Goal: Task Accomplishment & Management: Use online tool/utility

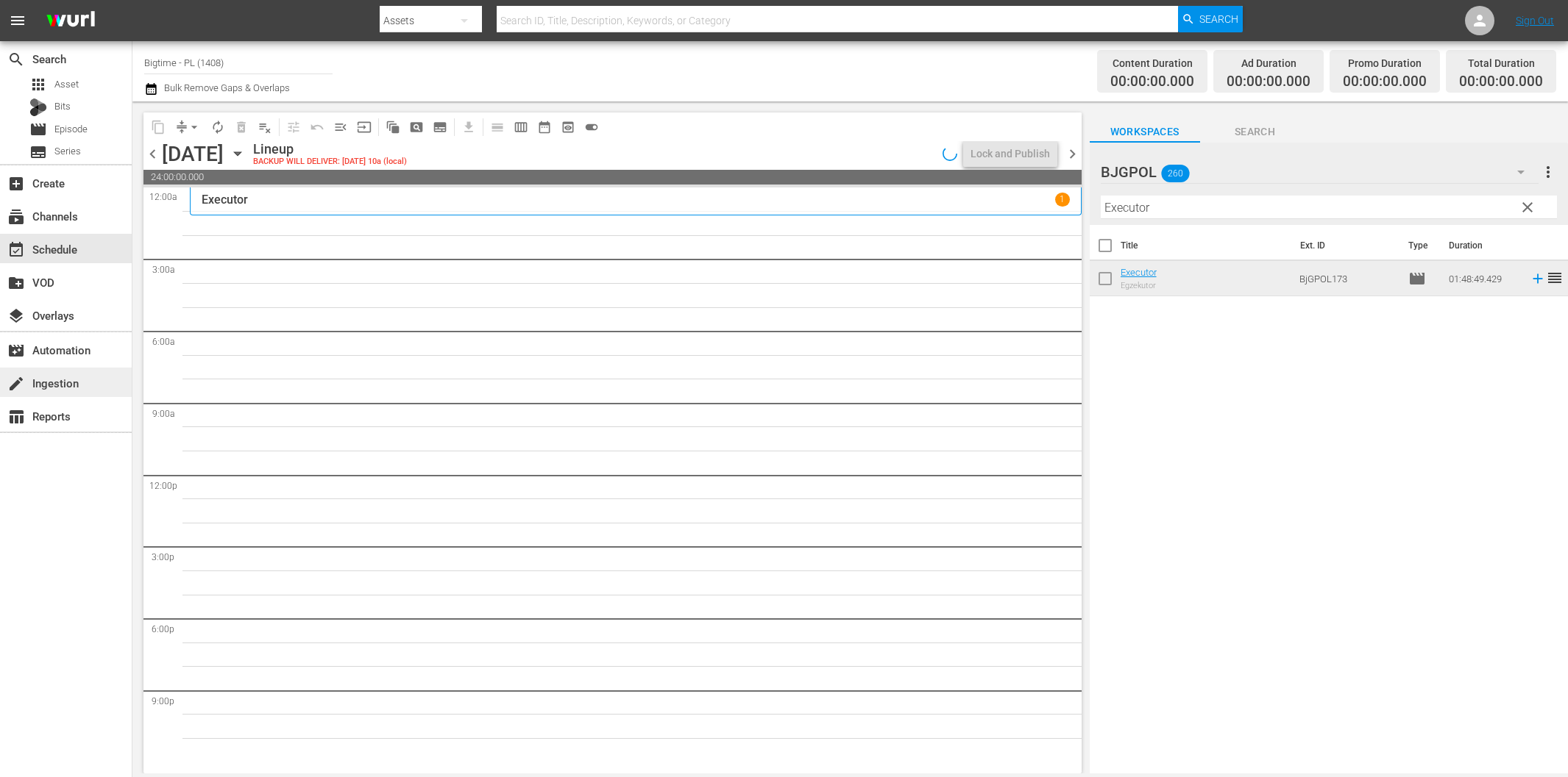
click at [77, 497] on div "search Search apps Asset Bits movie Episode subtitles Series add_box Create sub…" at bounding box center [66, 429] width 132 height 777
click at [67, 372] on div "create Ingestion" at bounding box center [66, 383] width 132 height 29
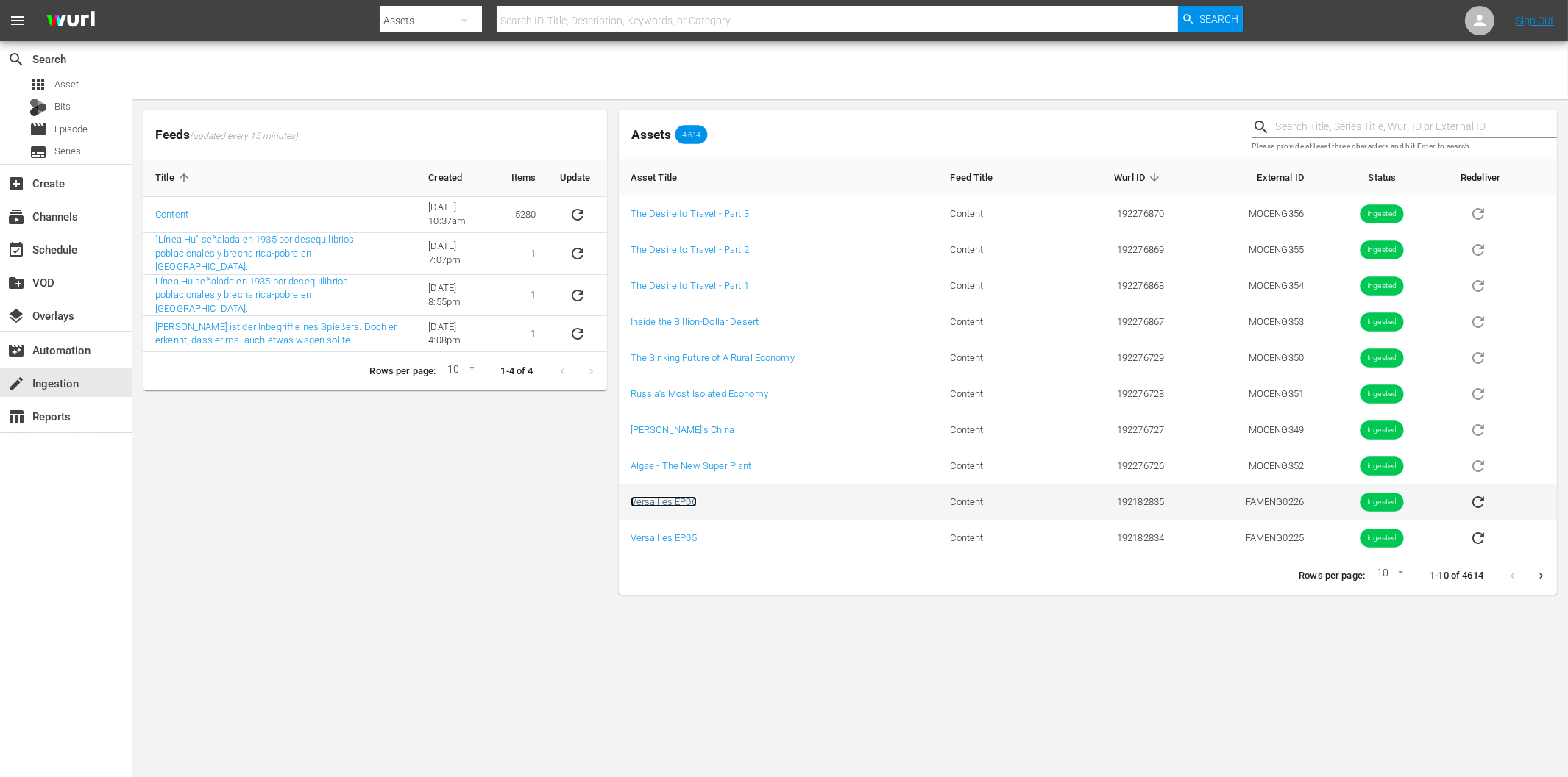
click at [677, 505] on link "Versailles EP06" at bounding box center [664, 501] width 66 height 11
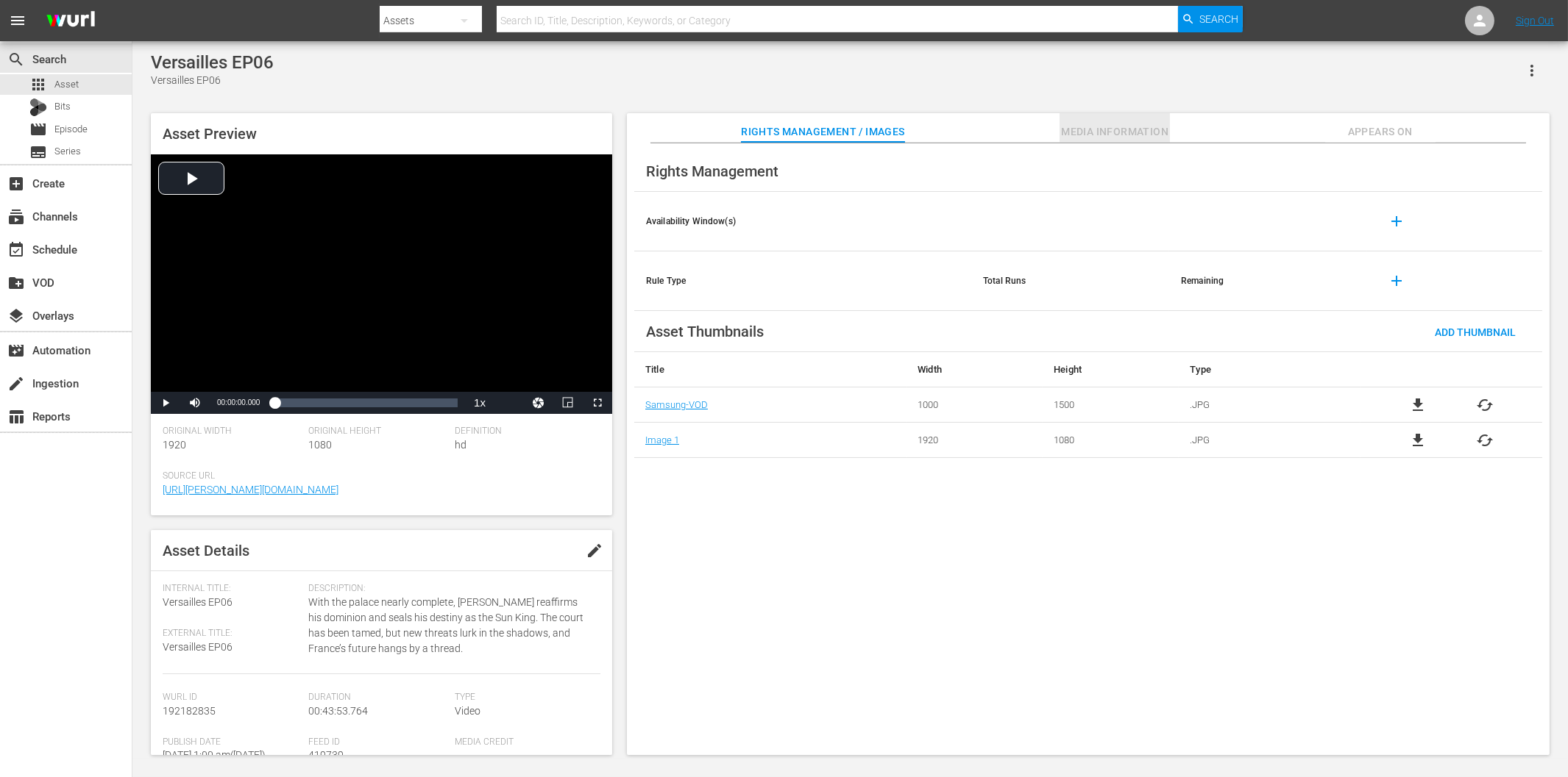
click at [1160, 126] on span "Media Information" at bounding box center [1115, 131] width 111 height 18
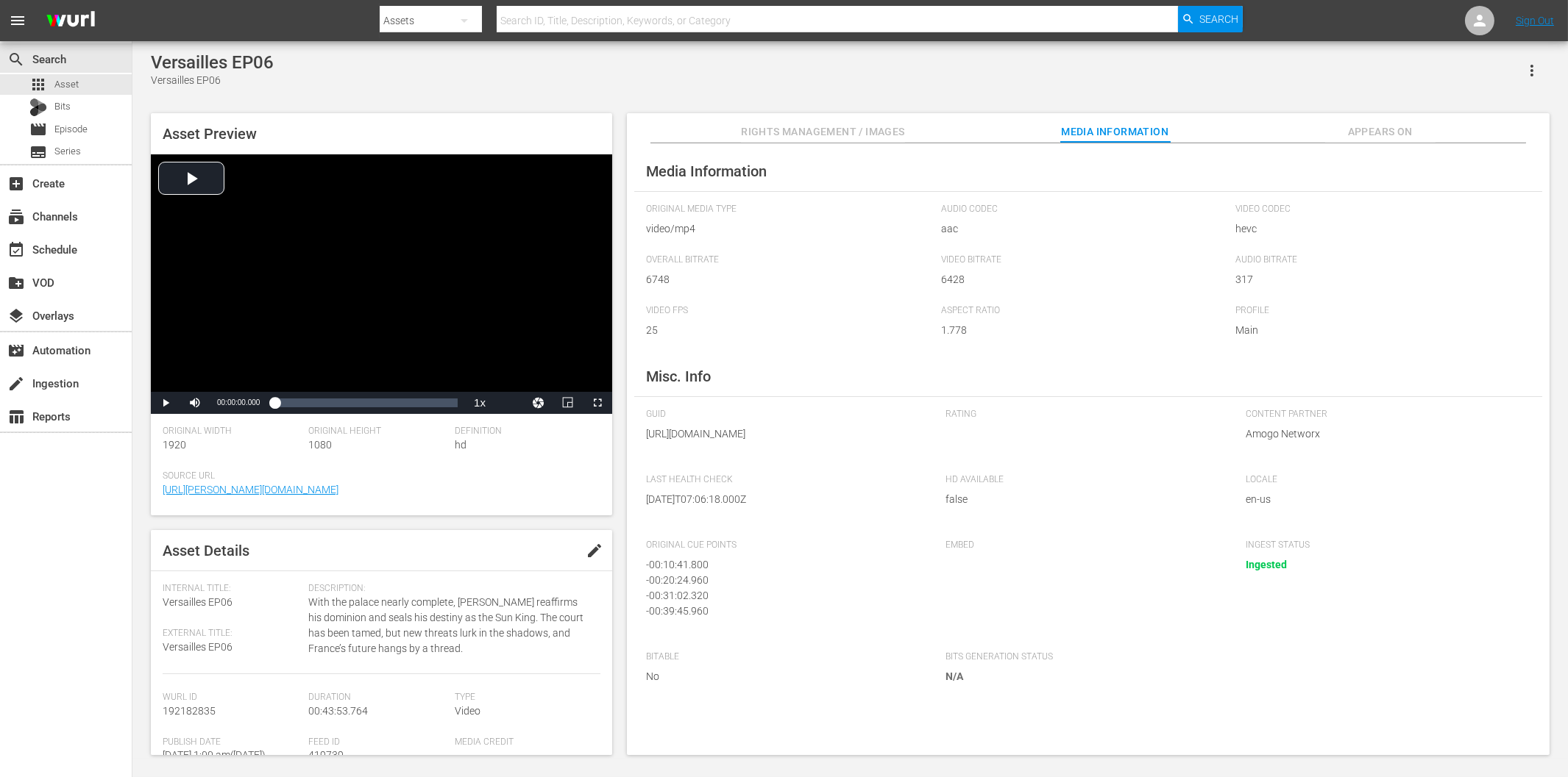
click at [183, 61] on div "Versailles EP06" at bounding box center [212, 62] width 122 height 20
copy div "[GEOGRAPHIC_DATA]"
click at [545, 17] on input "text" at bounding box center [836, 20] width 681 height 35
paste input "[GEOGRAPHIC_DATA]"
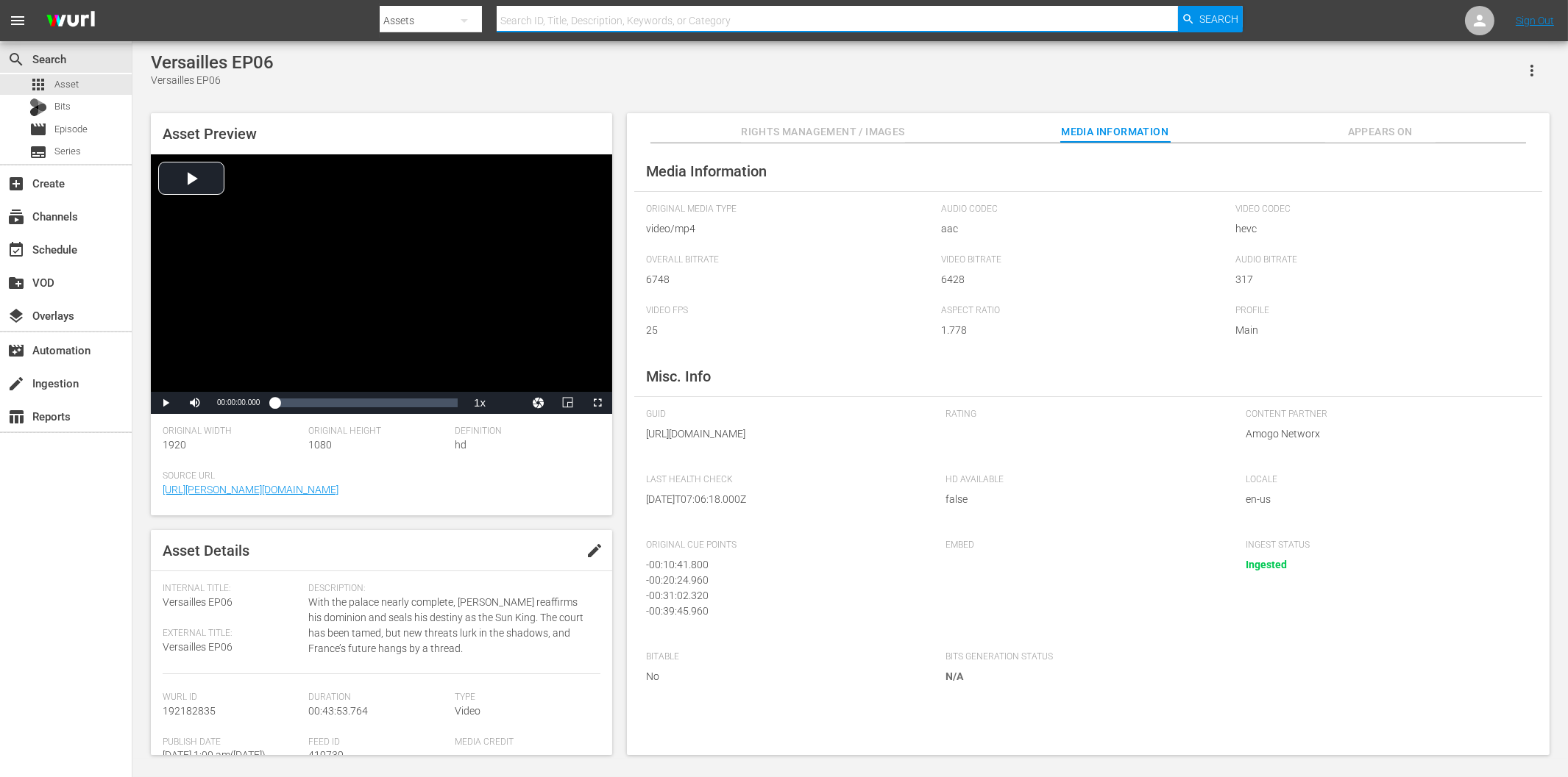
type input "[GEOGRAPHIC_DATA]"
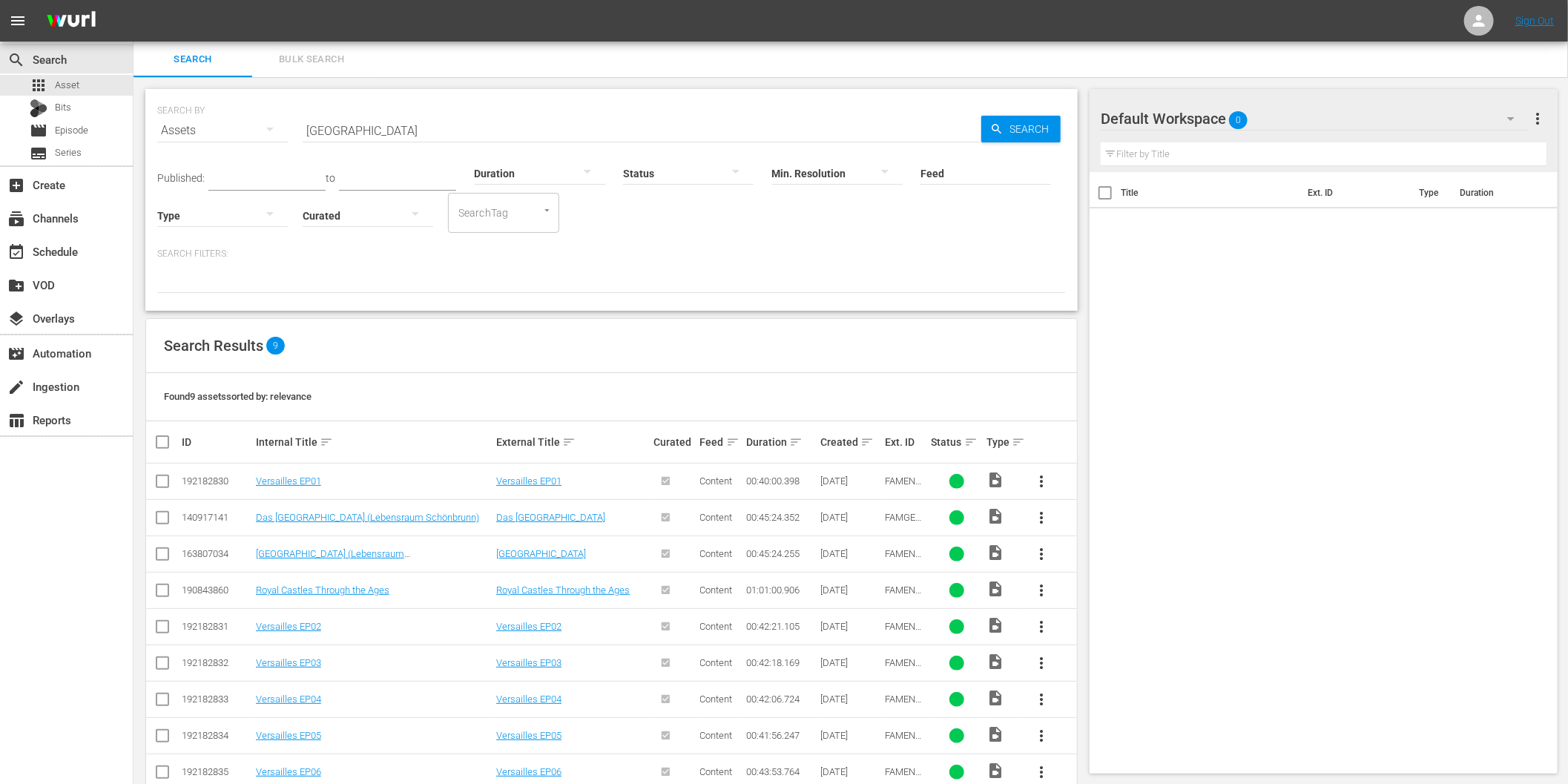
scroll to position [33, 0]
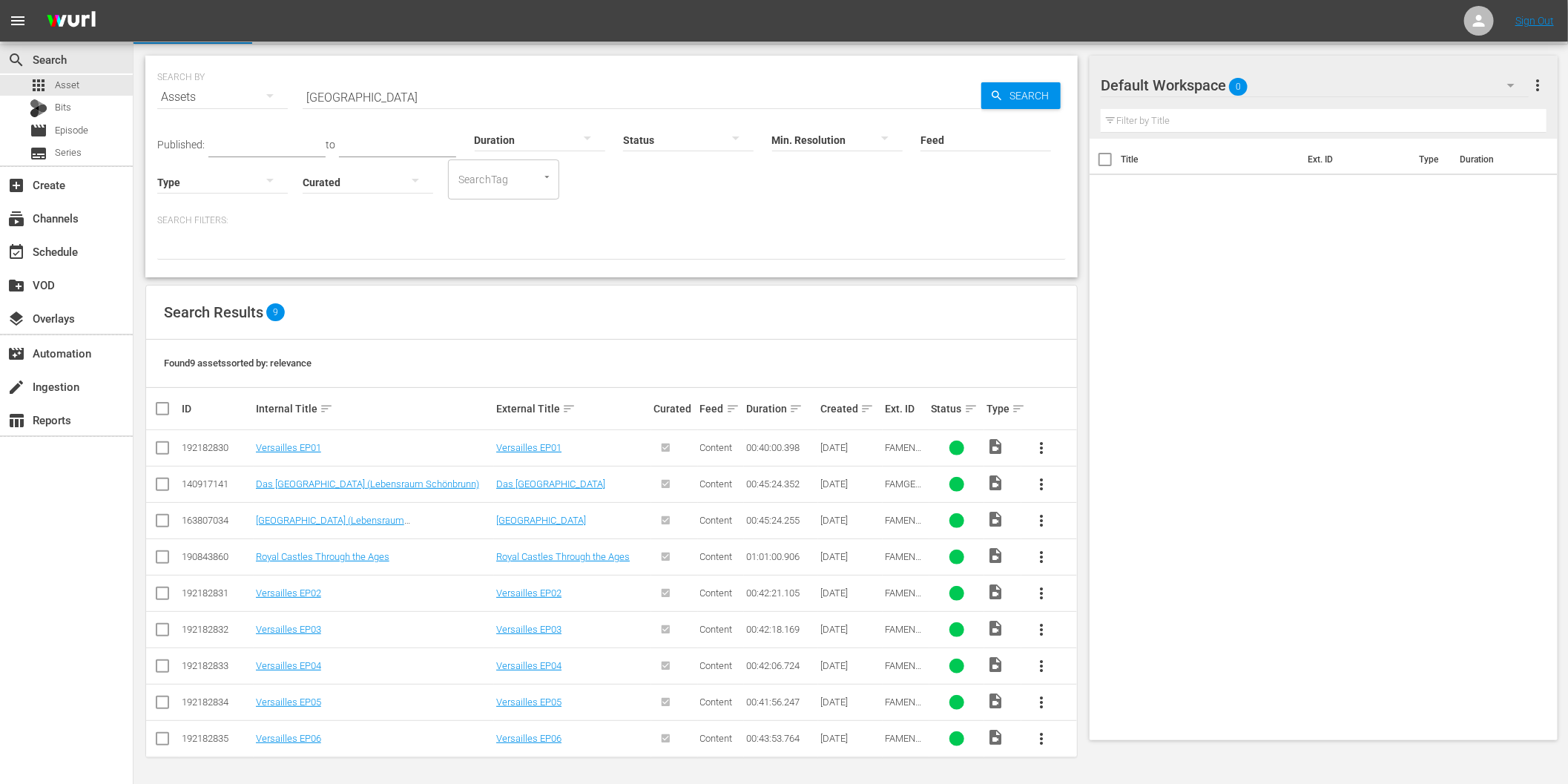
click at [520, 93] on input "[GEOGRAPHIC_DATA]" at bounding box center [641, 97] width 679 height 35
paste input "Habsburg und die Windsors"
type input "Habsburg und die Windsors"
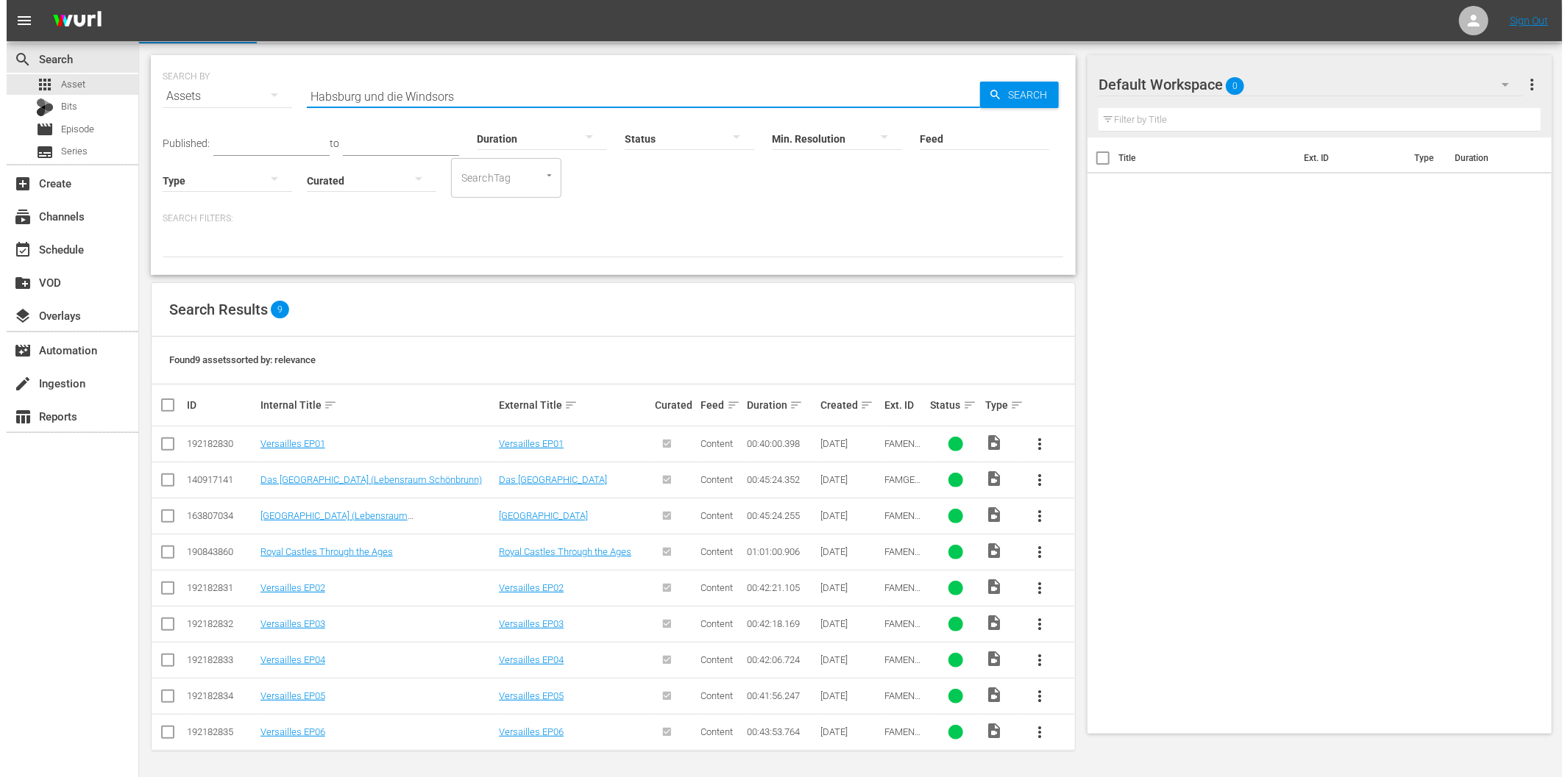
scroll to position [1, 0]
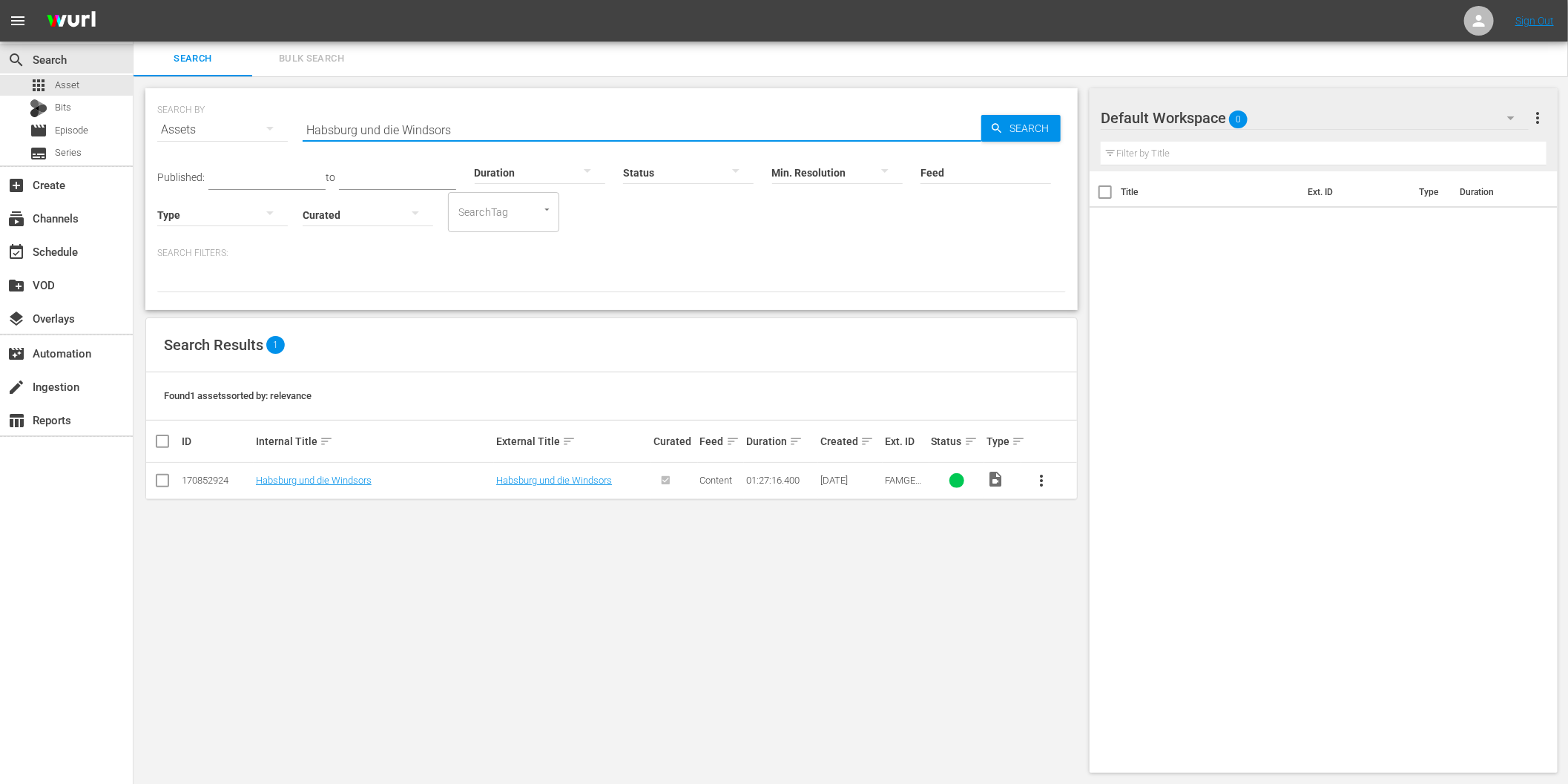
click at [210, 121] on div "Assets" at bounding box center [222, 129] width 130 height 41
click at [215, 222] on div "Episodes" at bounding box center [205, 229] width 60 height 24
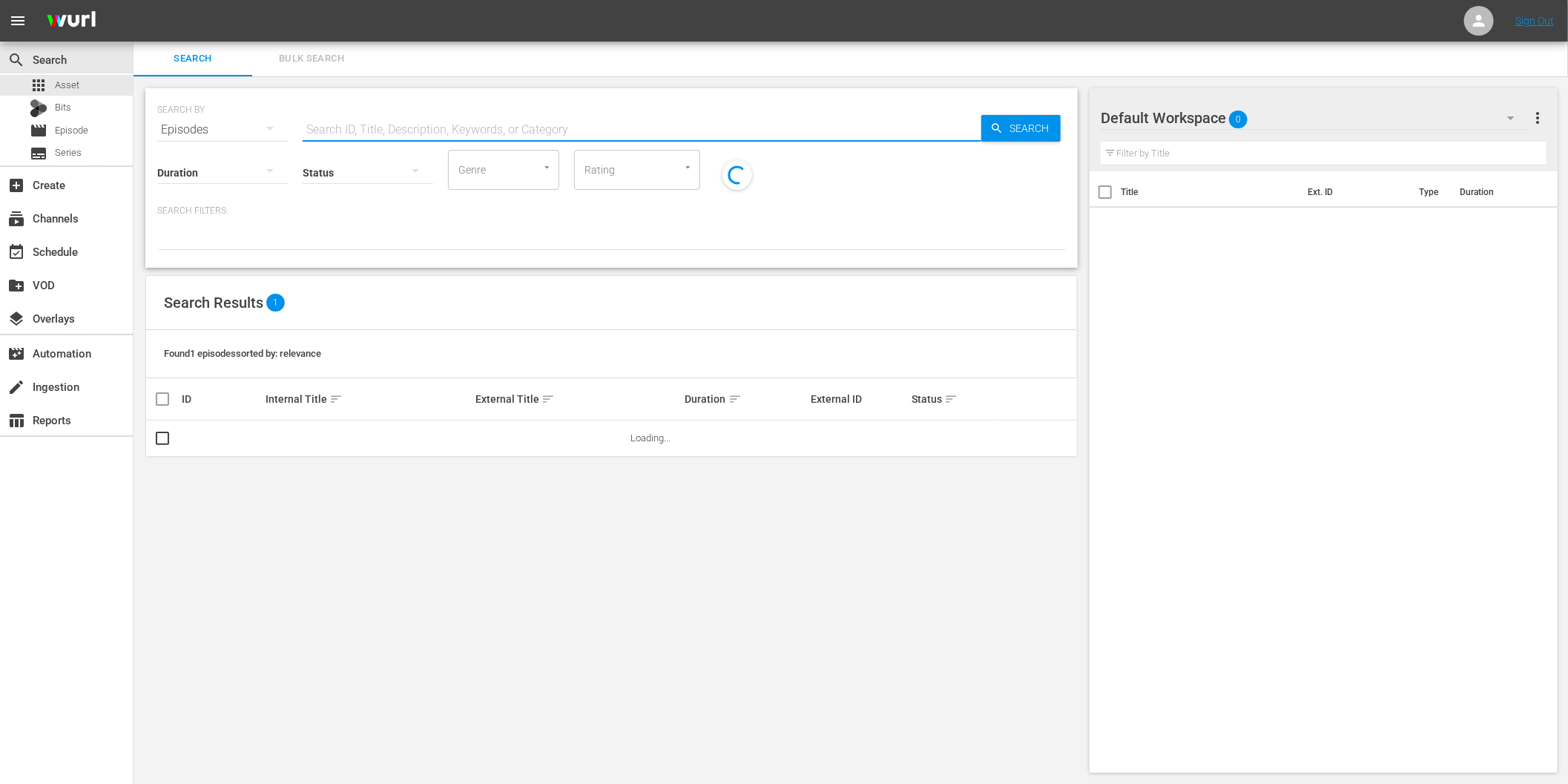
click at [387, 132] on input "text" at bounding box center [641, 129] width 679 height 35
paste input "Habsburg und die Windsors"
type input "Habsburg und die Windsors"
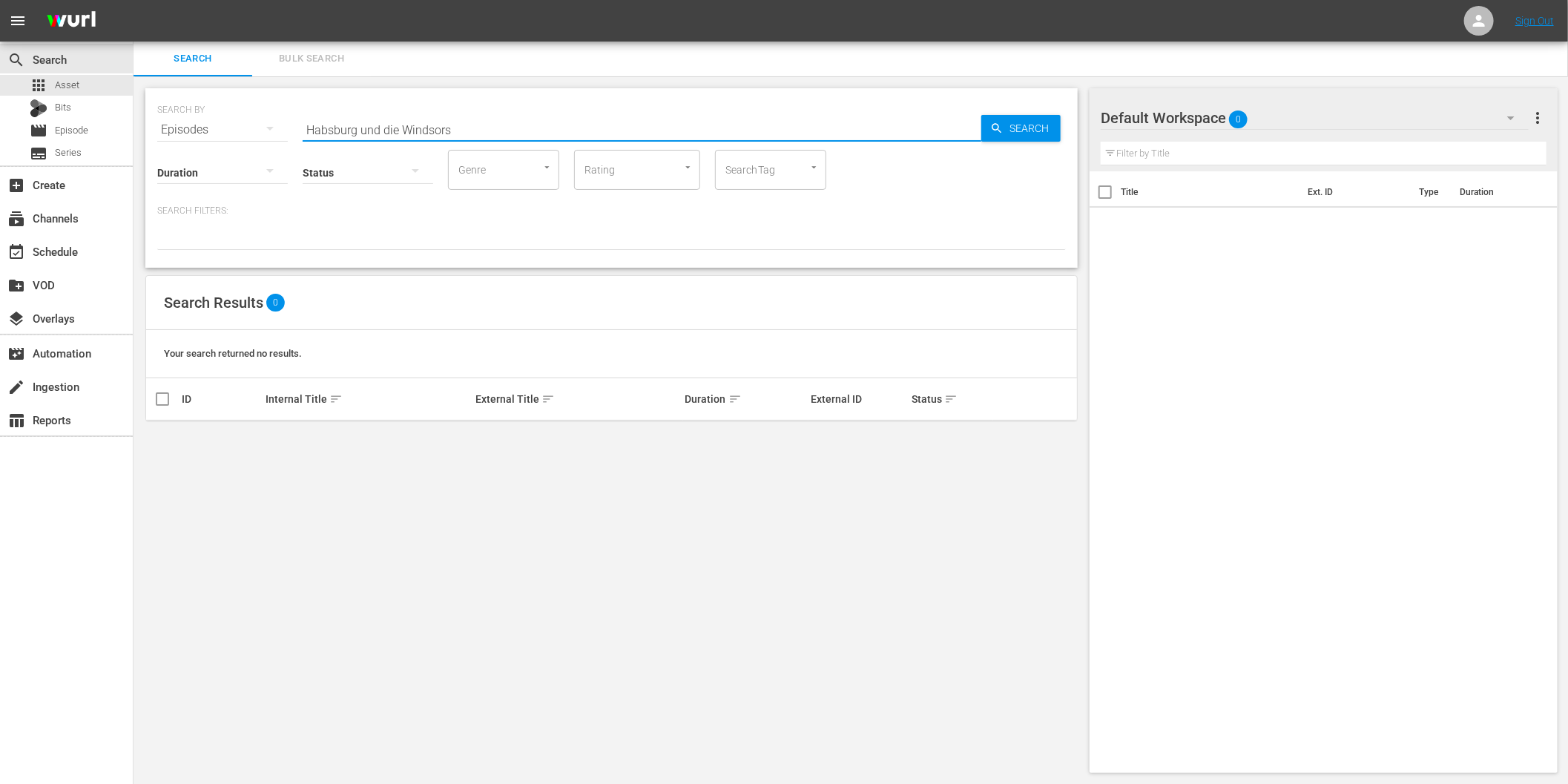
click at [384, 129] on input "Habsburg und die Windsors" at bounding box center [641, 129] width 679 height 35
click at [230, 126] on div "Episodes" at bounding box center [222, 129] width 130 height 41
click at [203, 274] on div "Assets" at bounding box center [205, 276] width 60 height 24
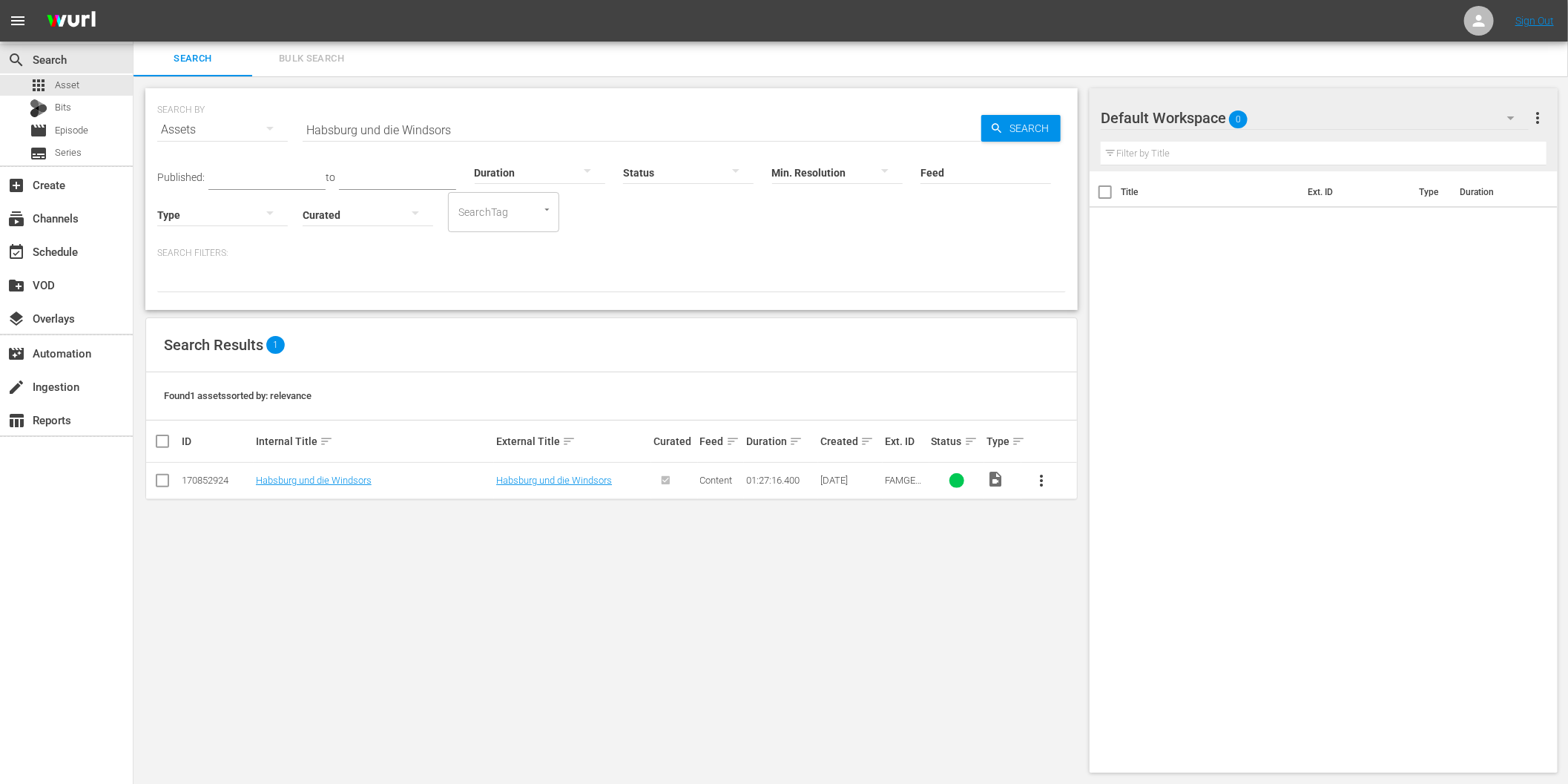
click at [1043, 481] on span "more_vert" at bounding box center [1041, 481] width 18 height 18
click at [1113, 596] on div "Episode" at bounding box center [1121, 594] width 101 height 35
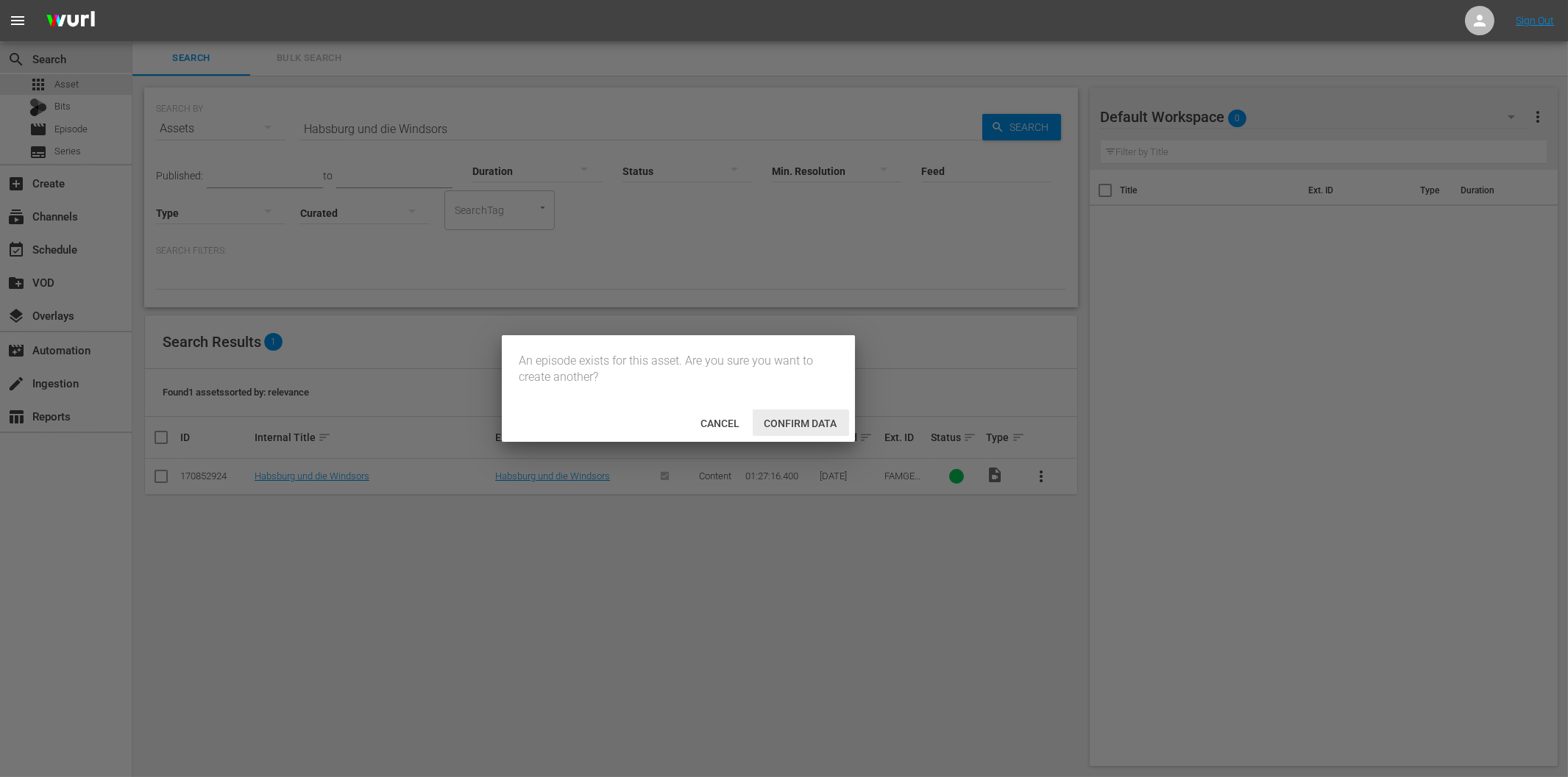
click at [792, 418] on span "Confirm data" at bounding box center [801, 423] width 96 height 12
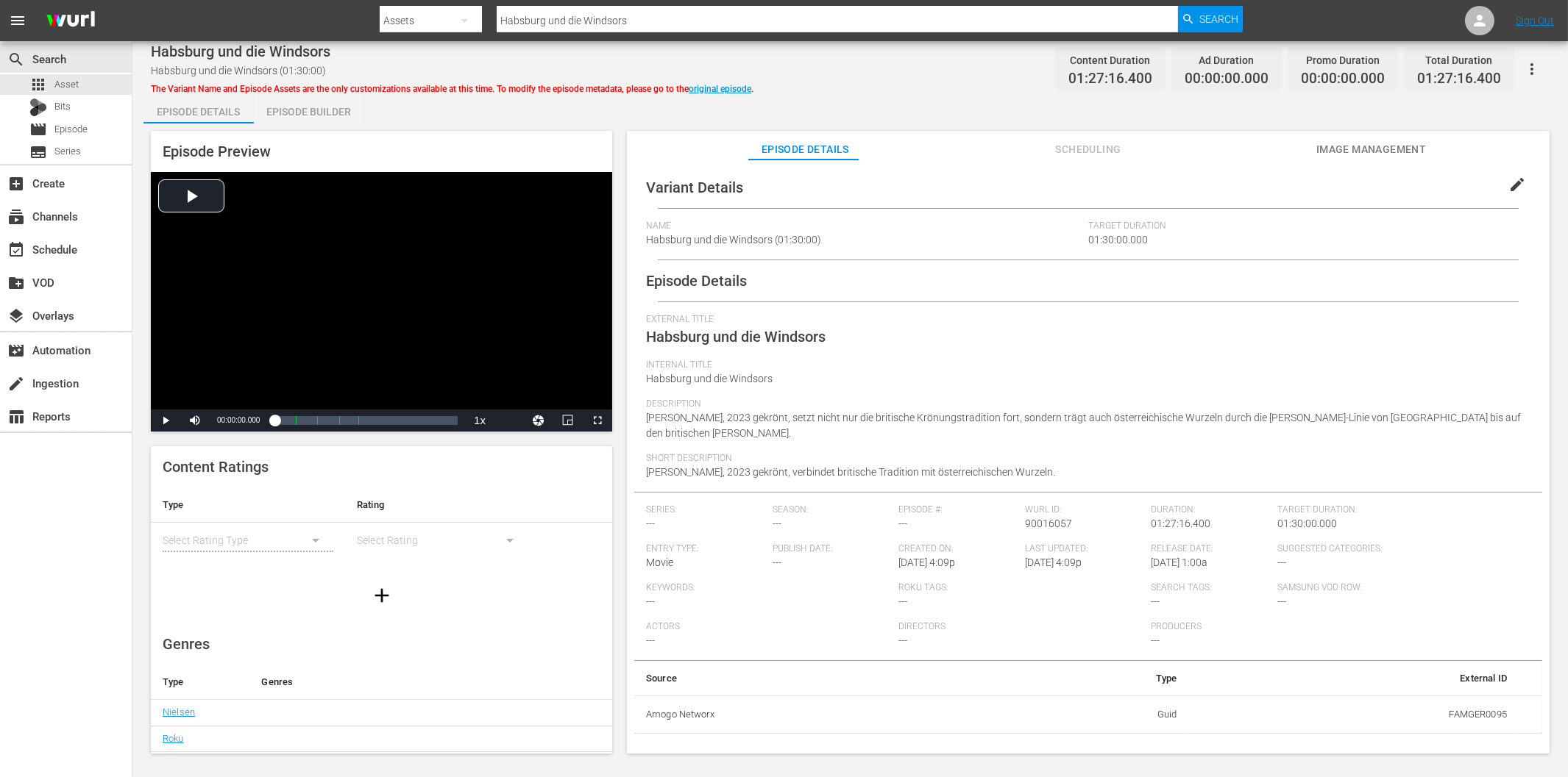
click at [424, 16] on div "Assets" at bounding box center [430, 20] width 102 height 41
click at [423, 105] on div "Episodes" at bounding box center [426, 109] width 59 height 23
drag, startPoint x: 549, startPoint y: 28, endPoint x: 620, endPoint y: 26, distance: 71.0
click at [550, 28] on input "Habsburg und die Windsors" at bounding box center [836, 20] width 681 height 35
click at [1209, 24] on span "Search" at bounding box center [1218, 18] width 39 height 26
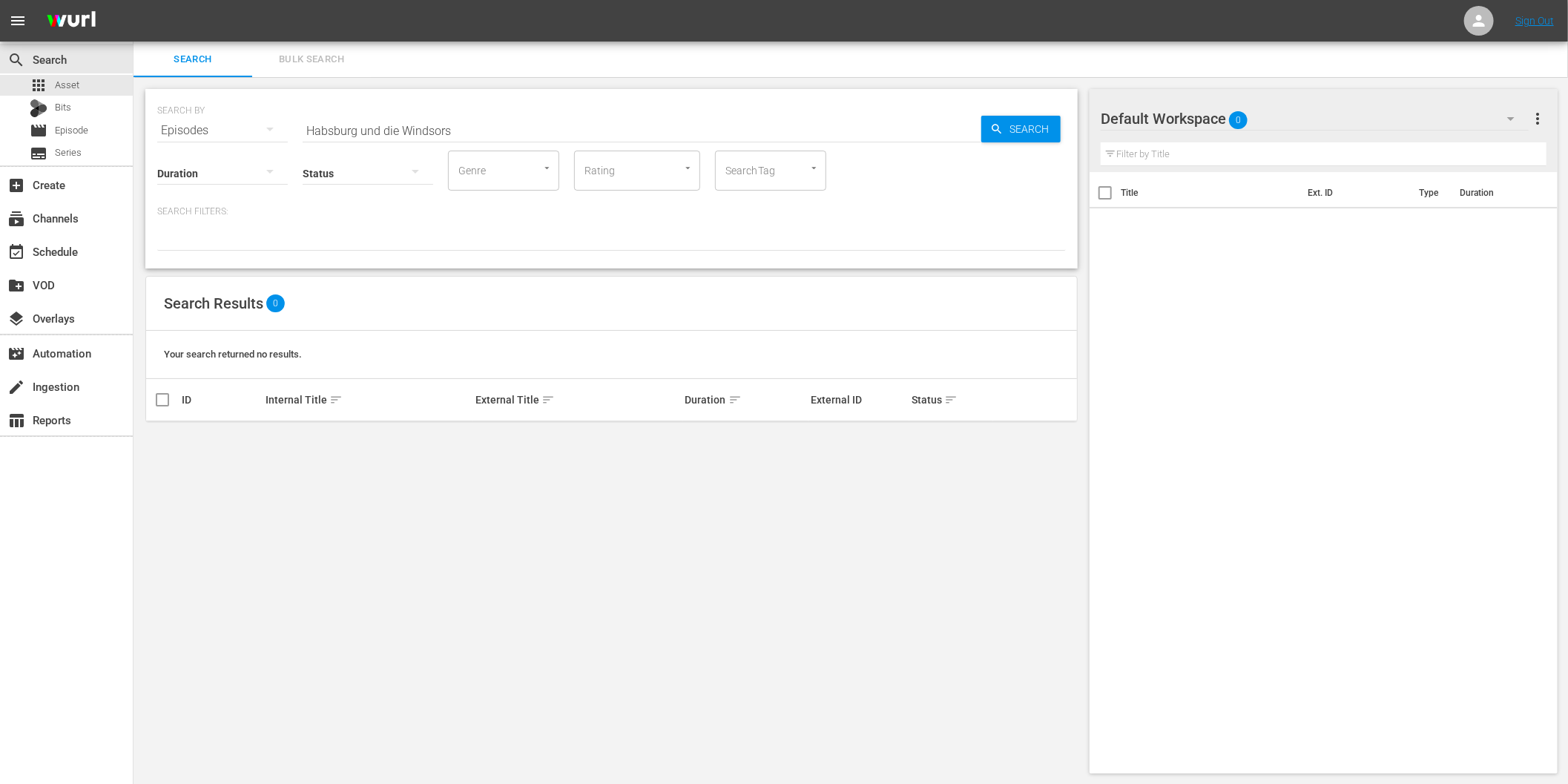
click at [502, 500] on div "SEARCH BY Search By Episodes Search ID, Title, Description, Keywords, or Catego…" at bounding box center [611, 431] width 956 height 709
click at [220, 132] on div "Episodes" at bounding box center [222, 130] width 130 height 41
click at [220, 132] on div "Channels Series Episodes Bits Assets" at bounding box center [784, 392] width 1568 height 784
click at [460, 135] on input "Habsburg und die Windsors" at bounding box center [641, 130] width 679 height 35
drag, startPoint x: 356, startPoint y: 123, endPoint x: 554, endPoint y: 130, distance: 198.1
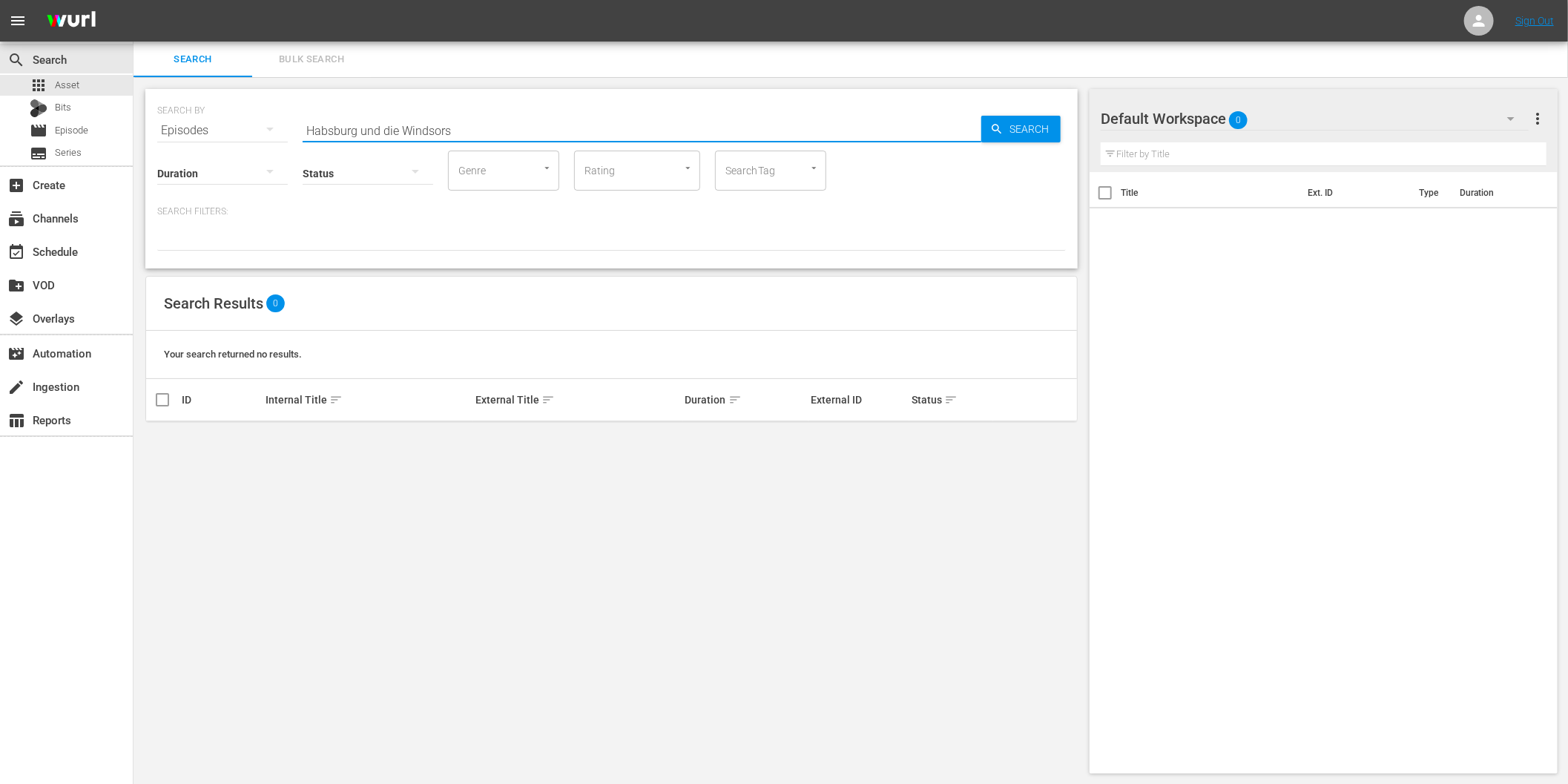
click at [554, 130] on input "Habsburg und die Windsors" at bounding box center [641, 130] width 679 height 35
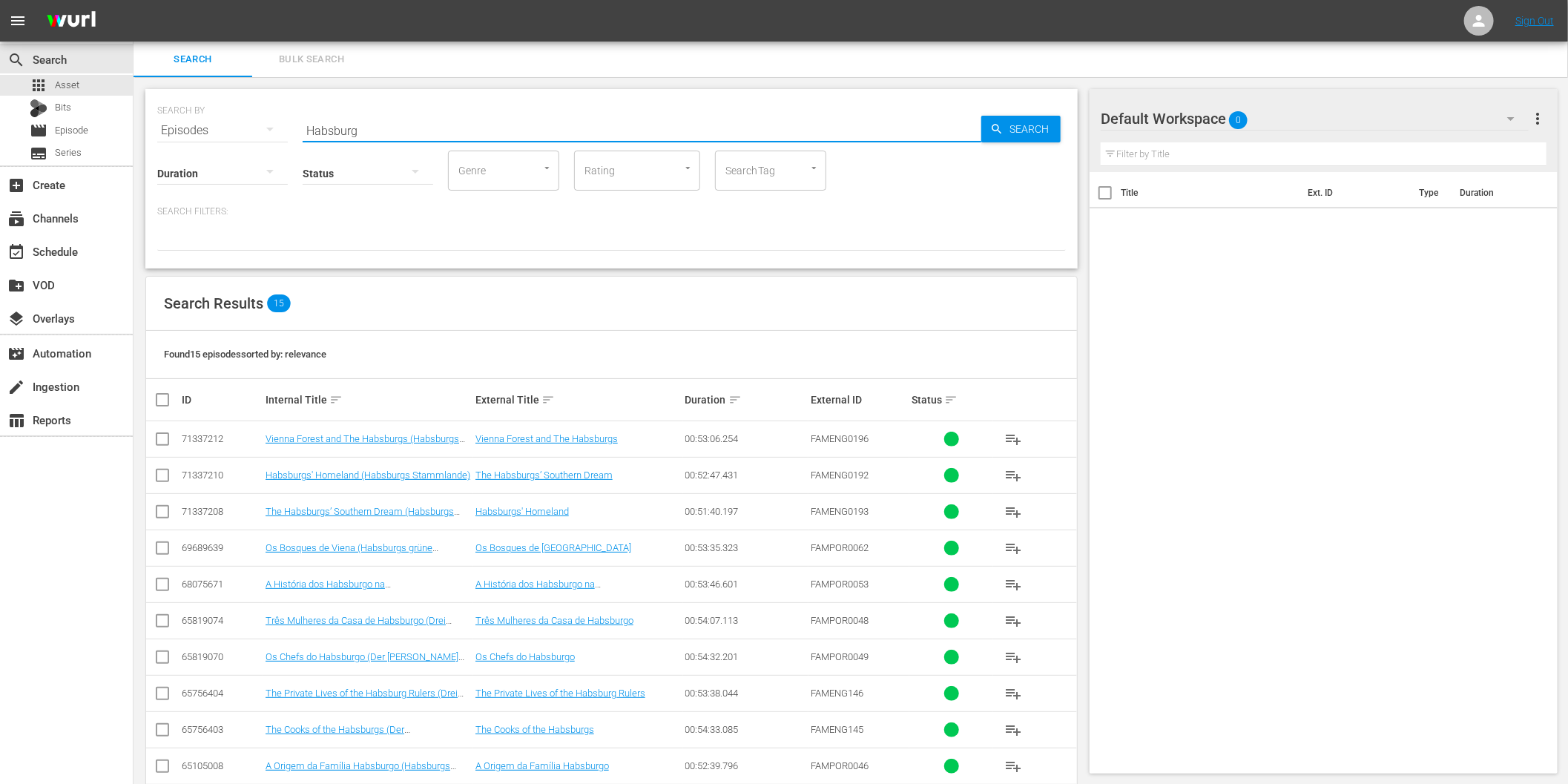
click at [201, 134] on div "Episodes" at bounding box center [222, 130] width 130 height 41
click at [199, 273] on div "Assets" at bounding box center [205, 277] width 60 height 24
type input "Habsburg und die Windsors"
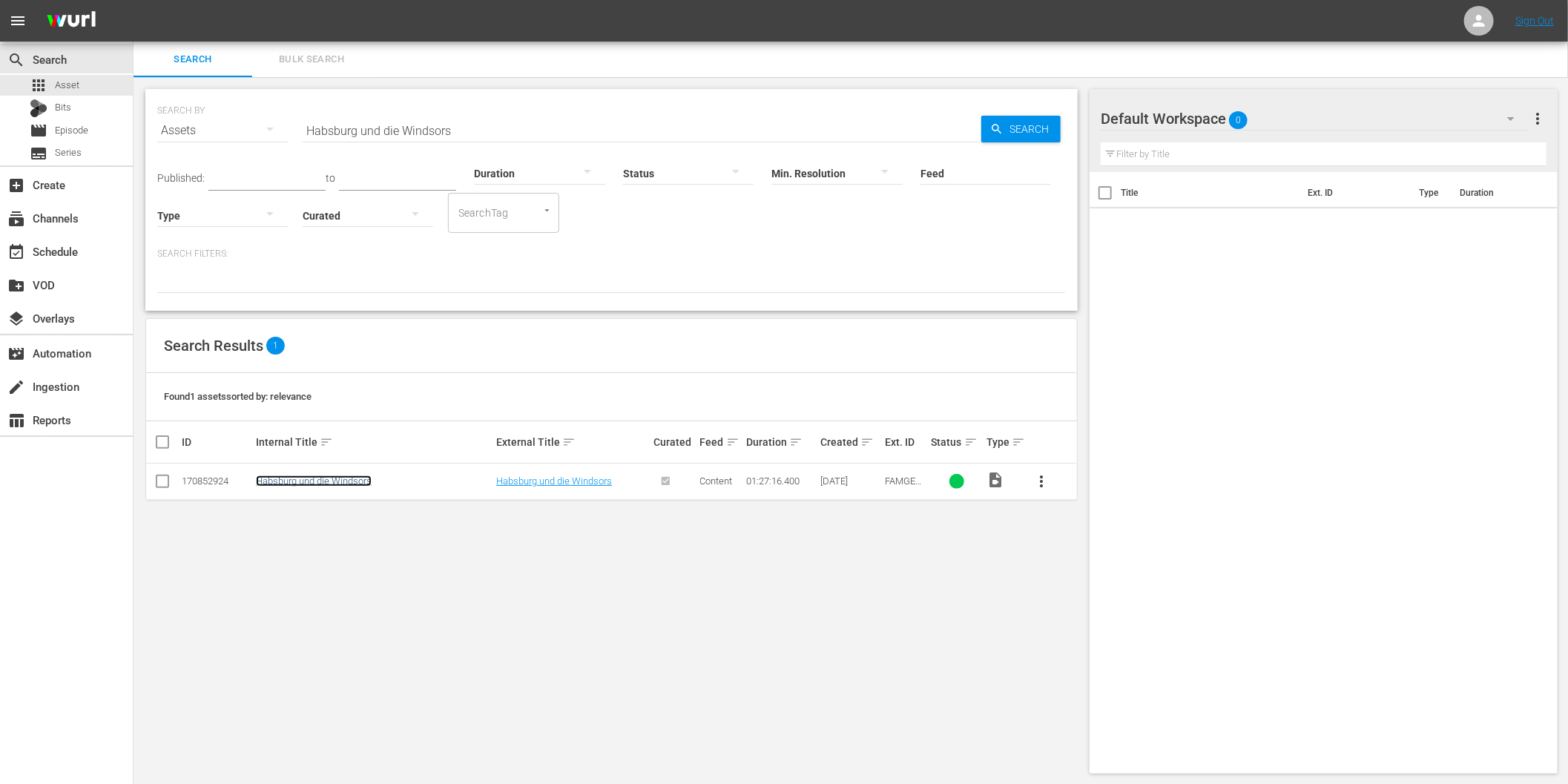
click at [335, 484] on link "Habsburg und die Windsors" at bounding box center [313, 480] width 116 height 11
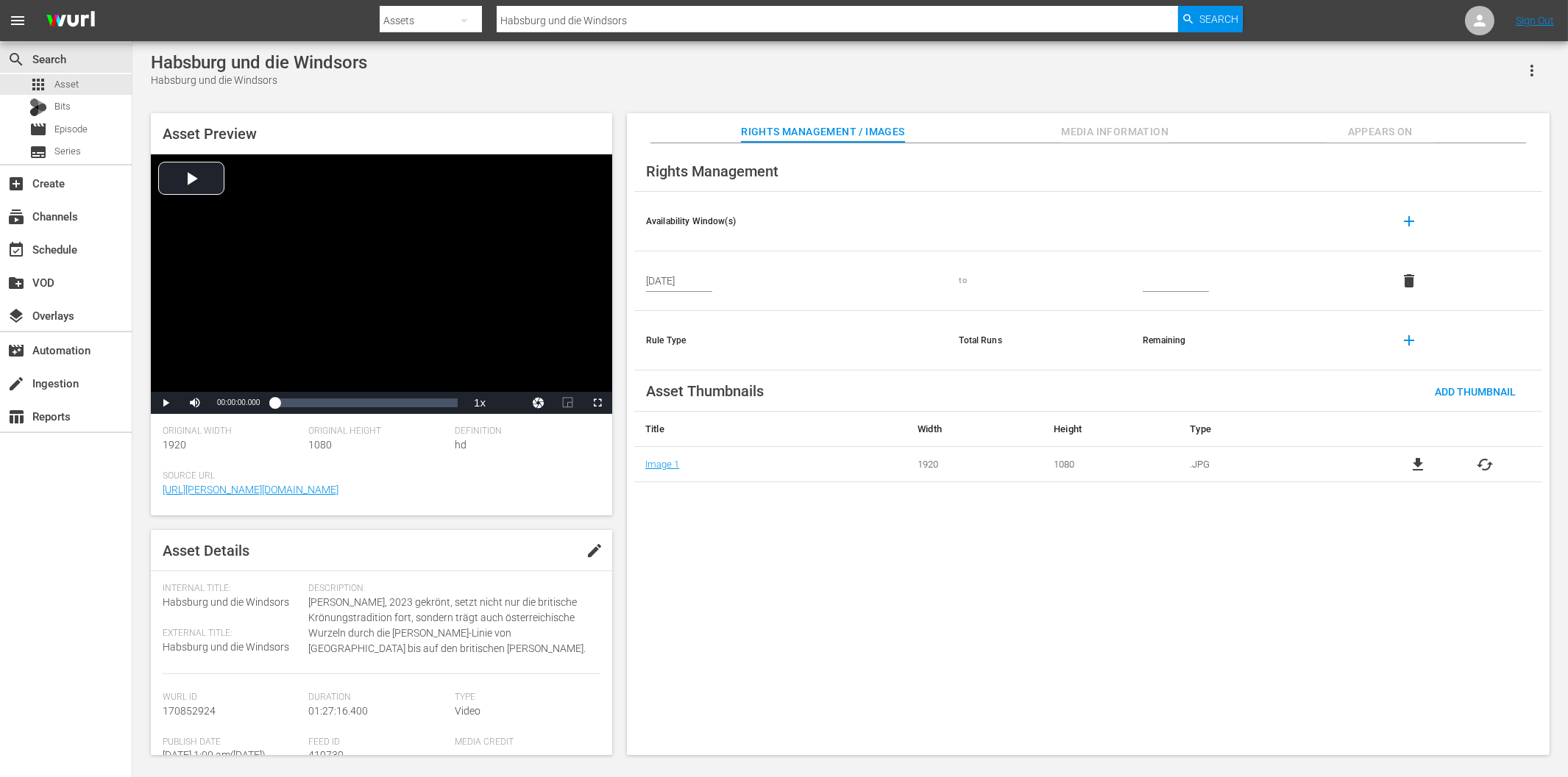
click at [1370, 132] on span "Appears On" at bounding box center [1381, 131] width 111 height 18
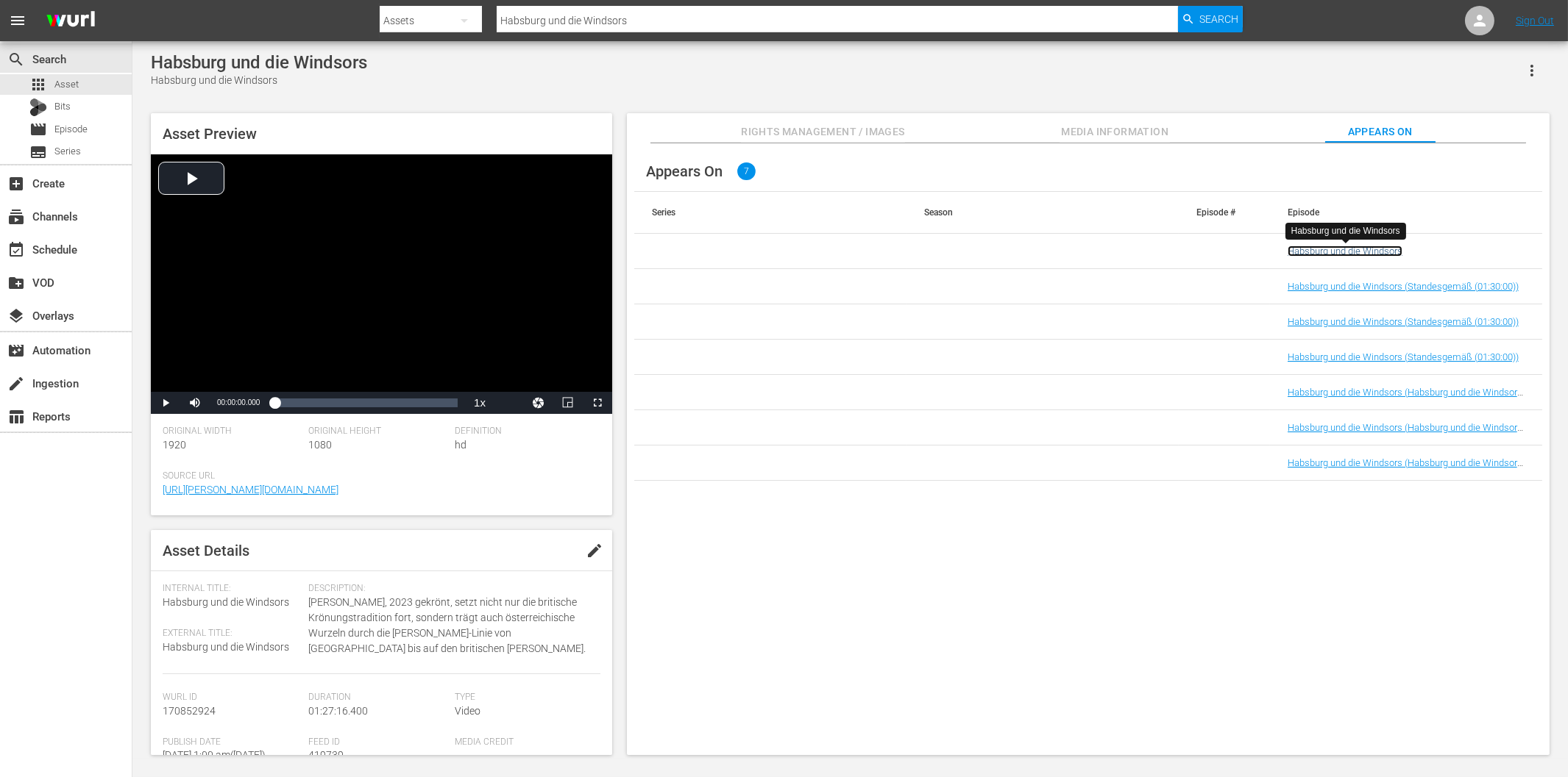
click at [1340, 253] on link "Habsburg und die Windsors" at bounding box center [1345, 251] width 115 height 11
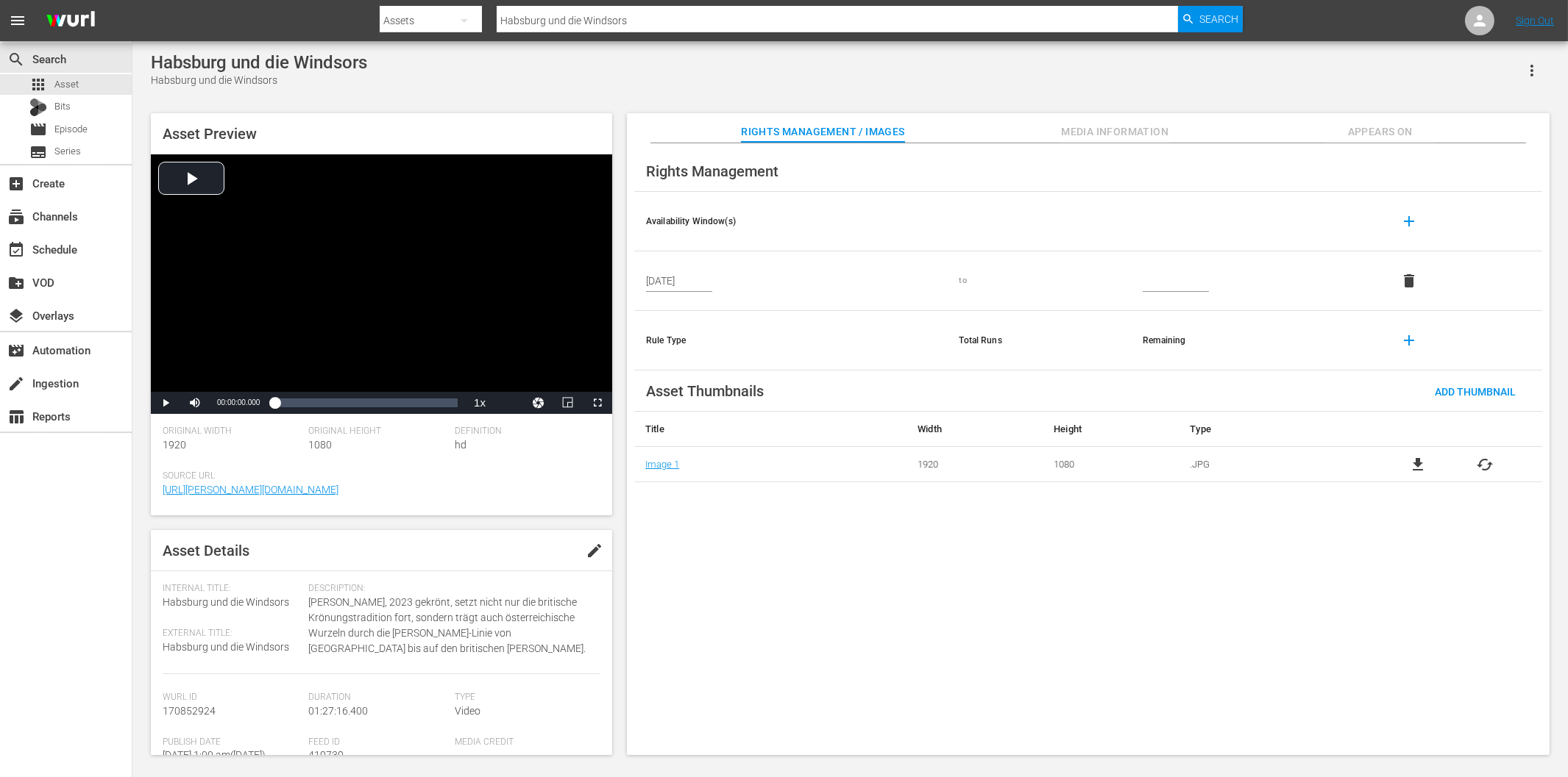
click at [1381, 135] on span "Appears On" at bounding box center [1381, 131] width 111 height 18
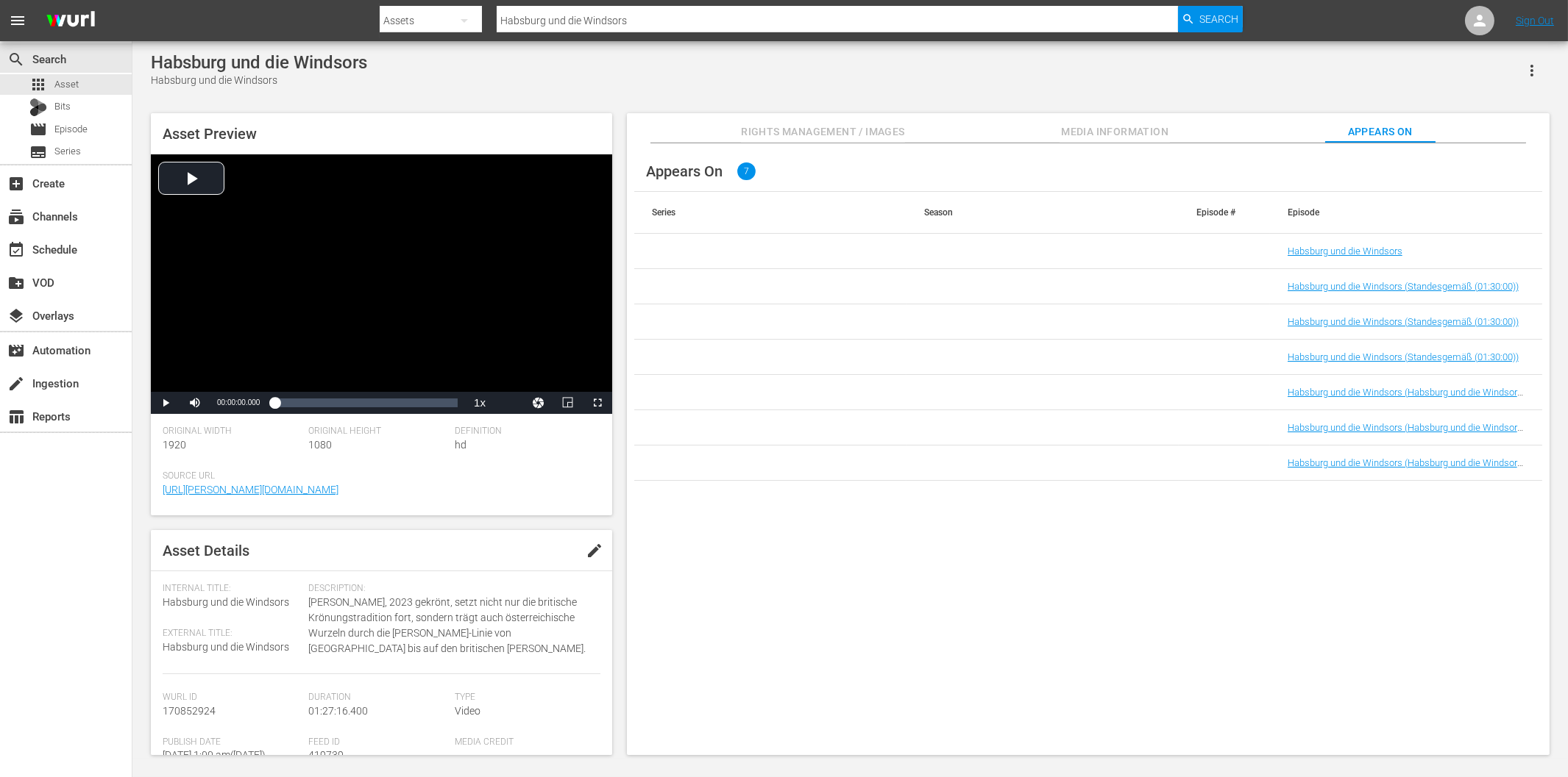
click at [841, 133] on span "Rights Management / Images" at bounding box center [823, 131] width 163 height 18
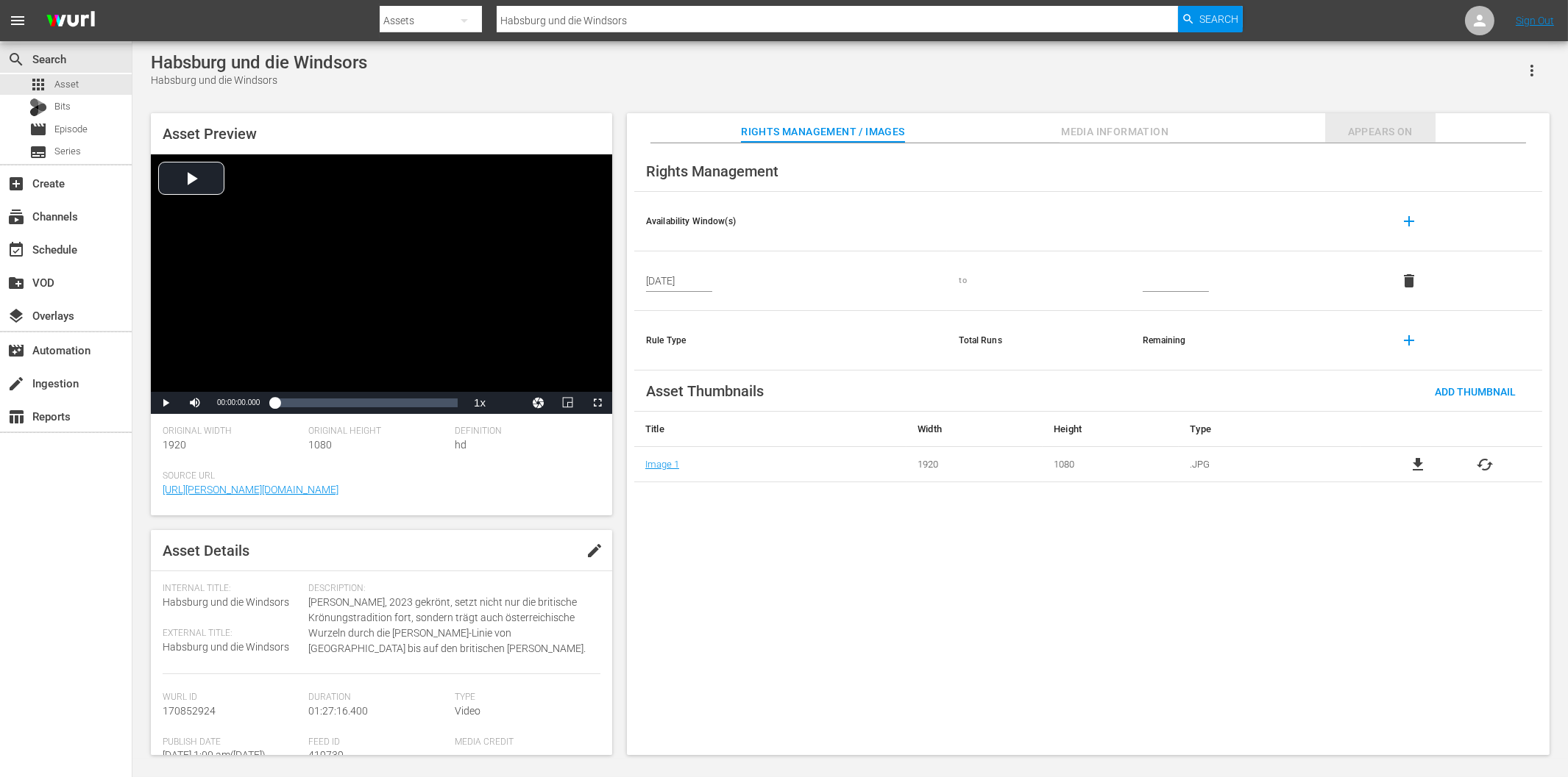
click at [1345, 130] on span "Appears On" at bounding box center [1381, 131] width 111 height 18
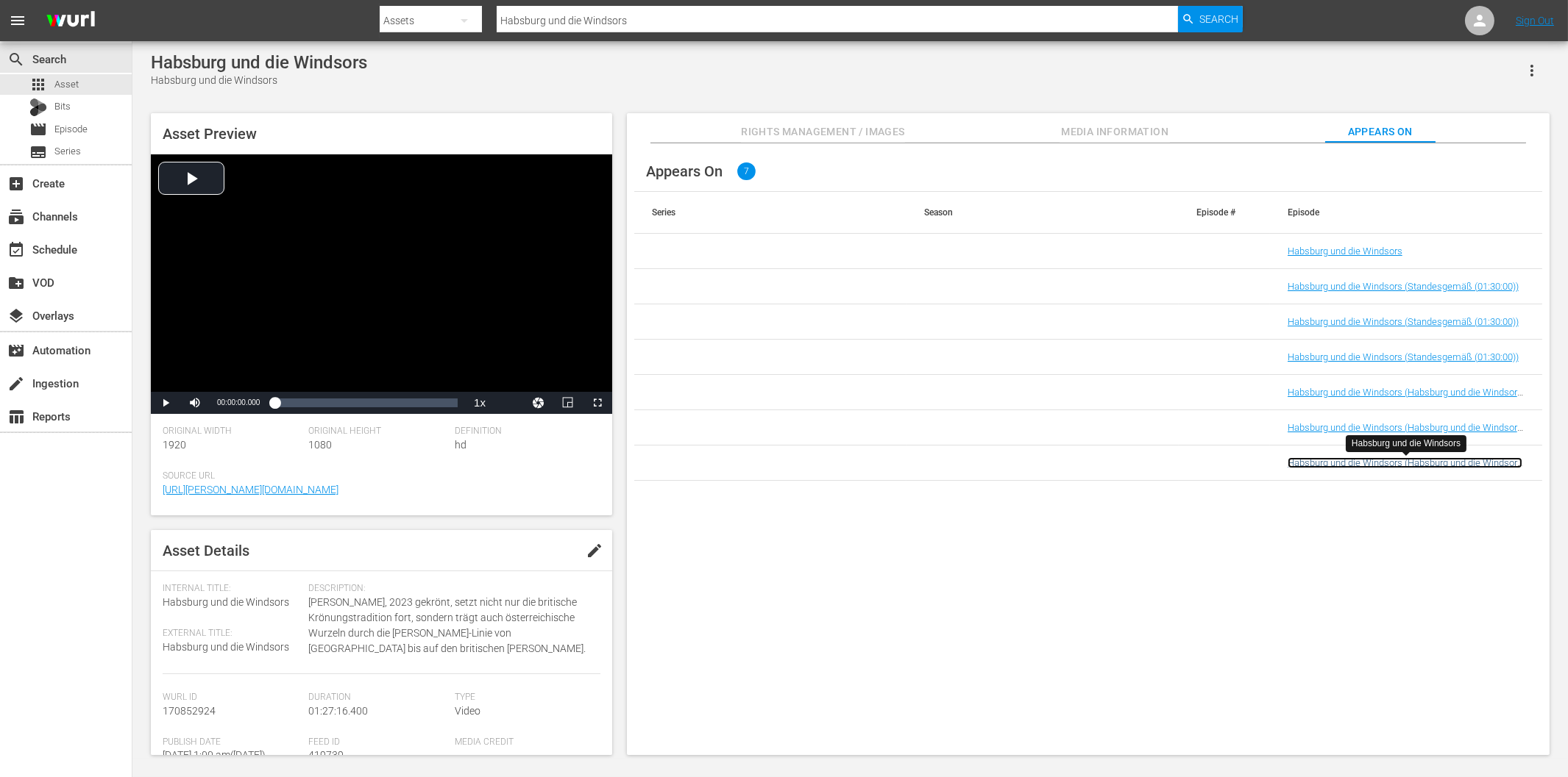
click at [1313, 465] on link "Habsburg und die Windsors (Habsburg und die Windsors (01:30:00))" at bounding box center [1405, 468] width 235 height 22
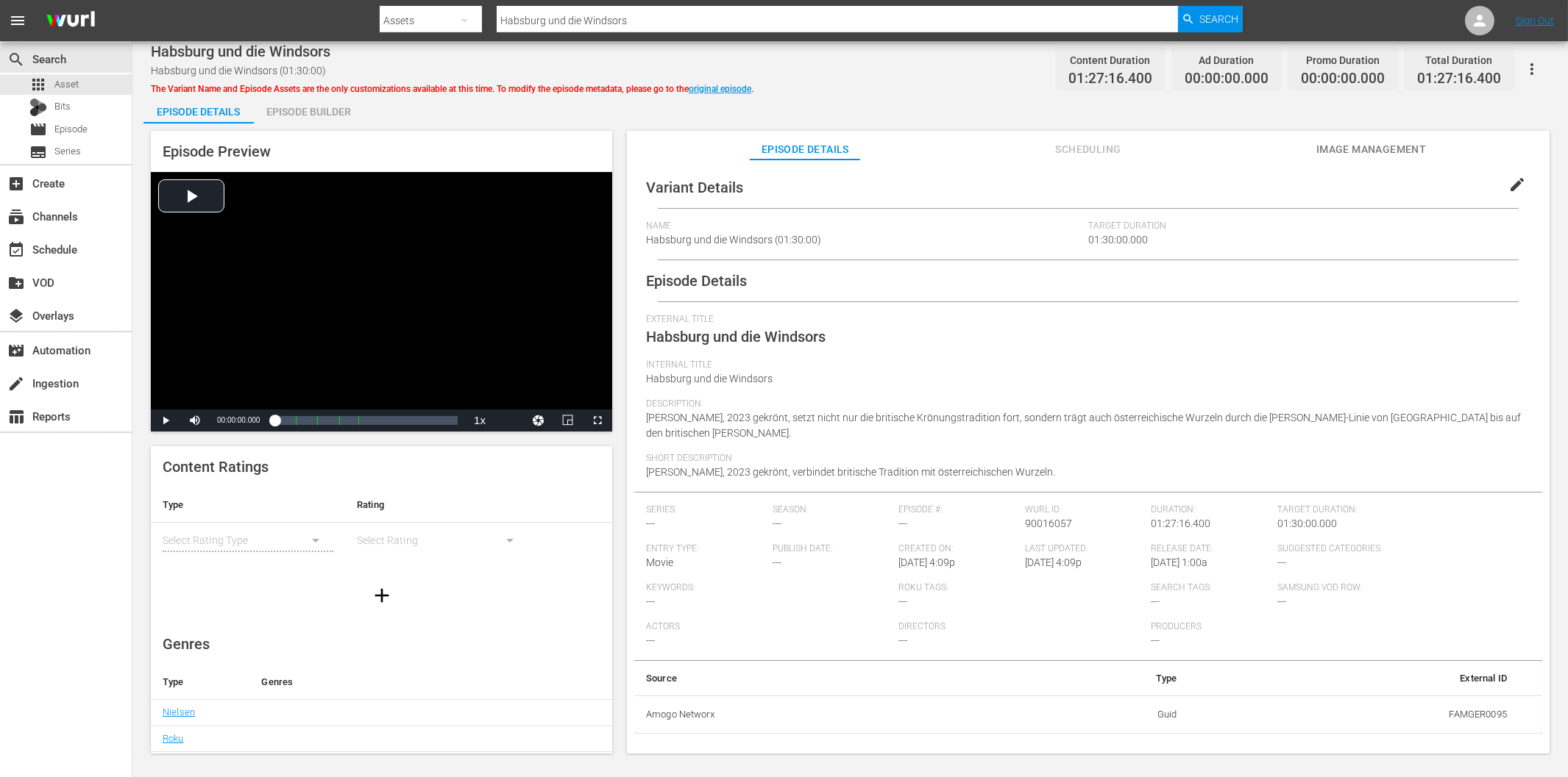
click at [1107, 150] on span "Scheduling" at bounding box center [1088, 150] width 111 height 18
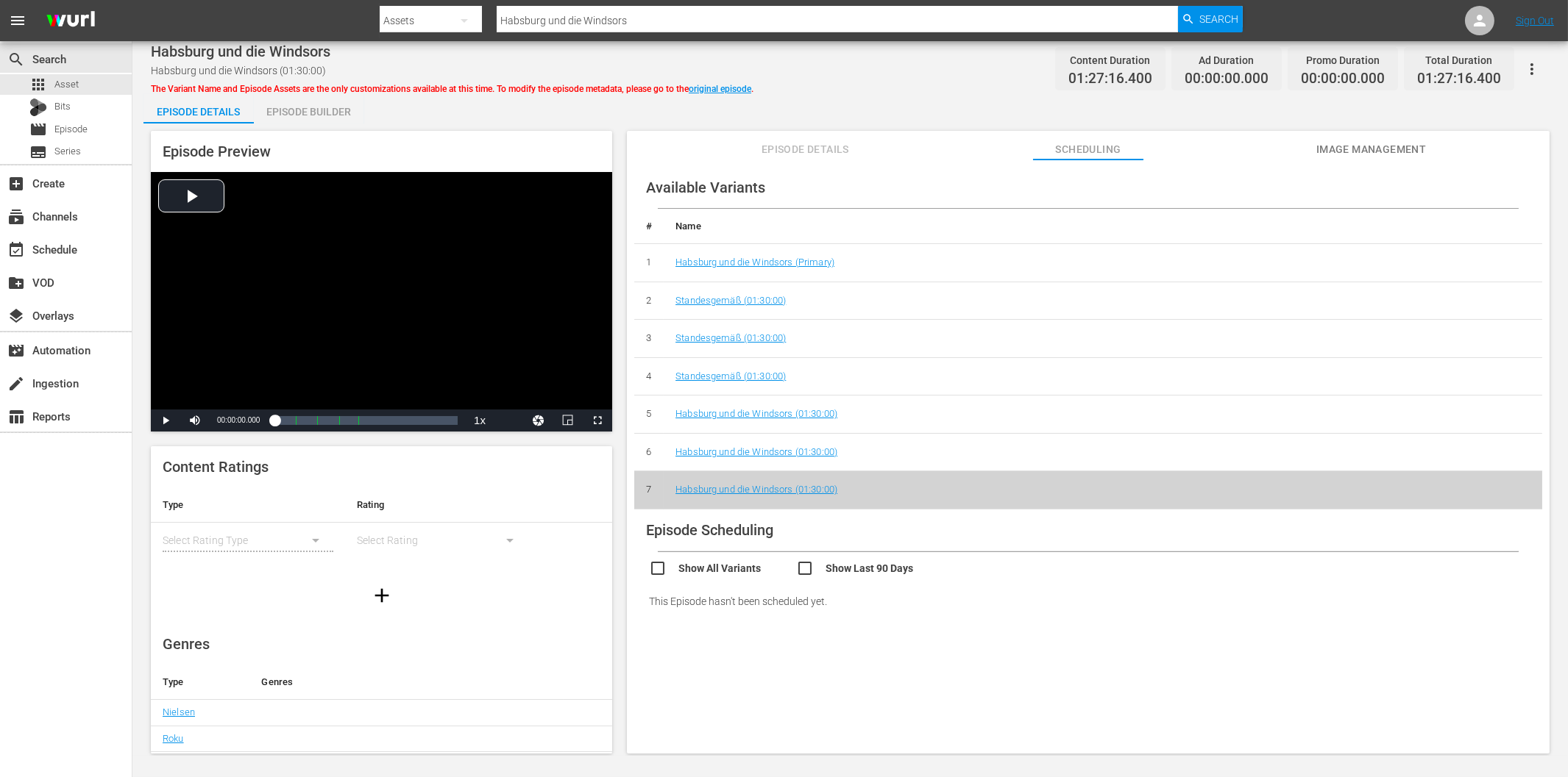
click at [814, 147] on span "Episode Details" at bounding box center [805, 150] width 111 height 18
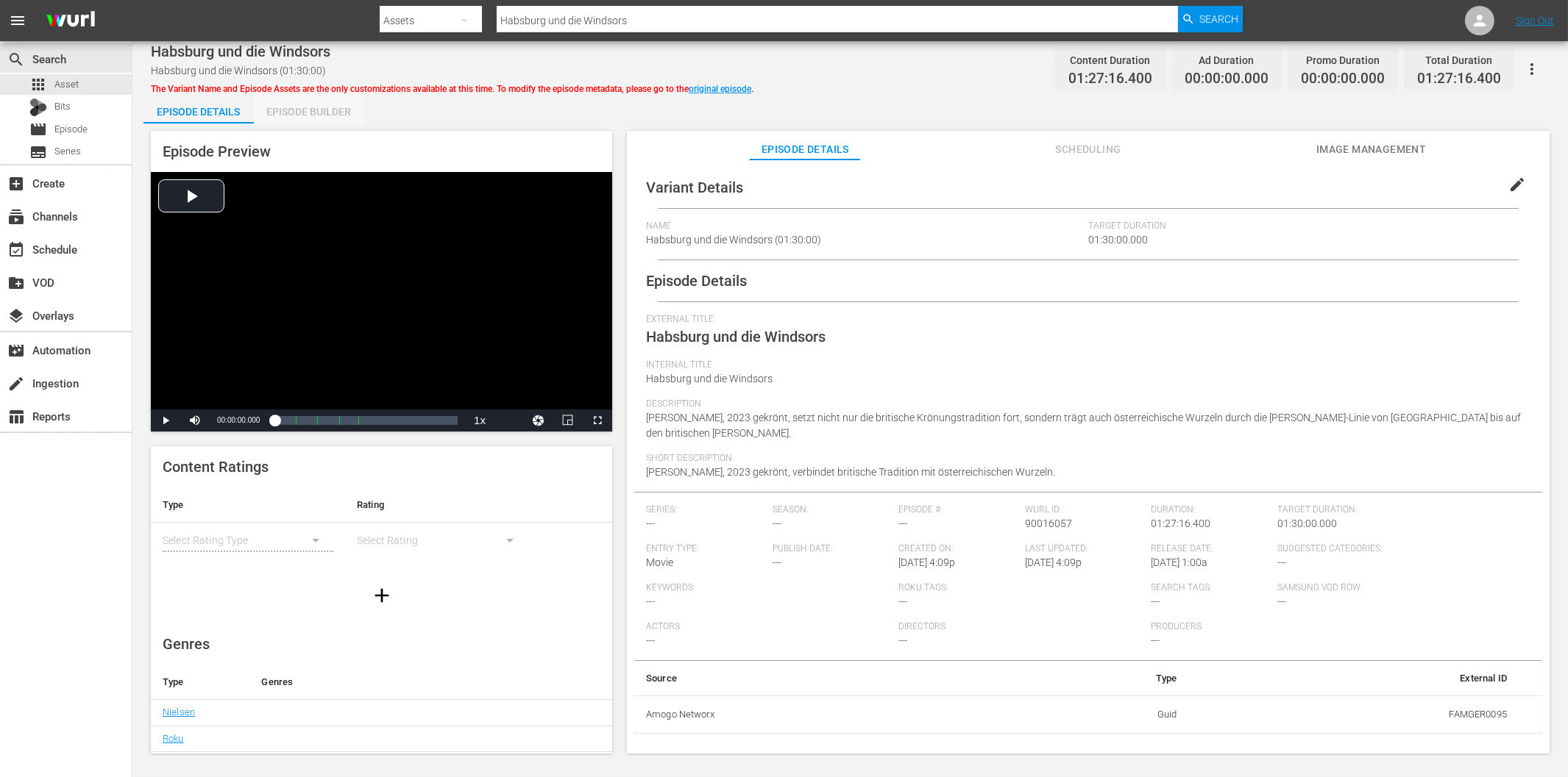
click at [324, 119] on div "Episode Builder" at bounding box center [309, 112] width 111 height 35
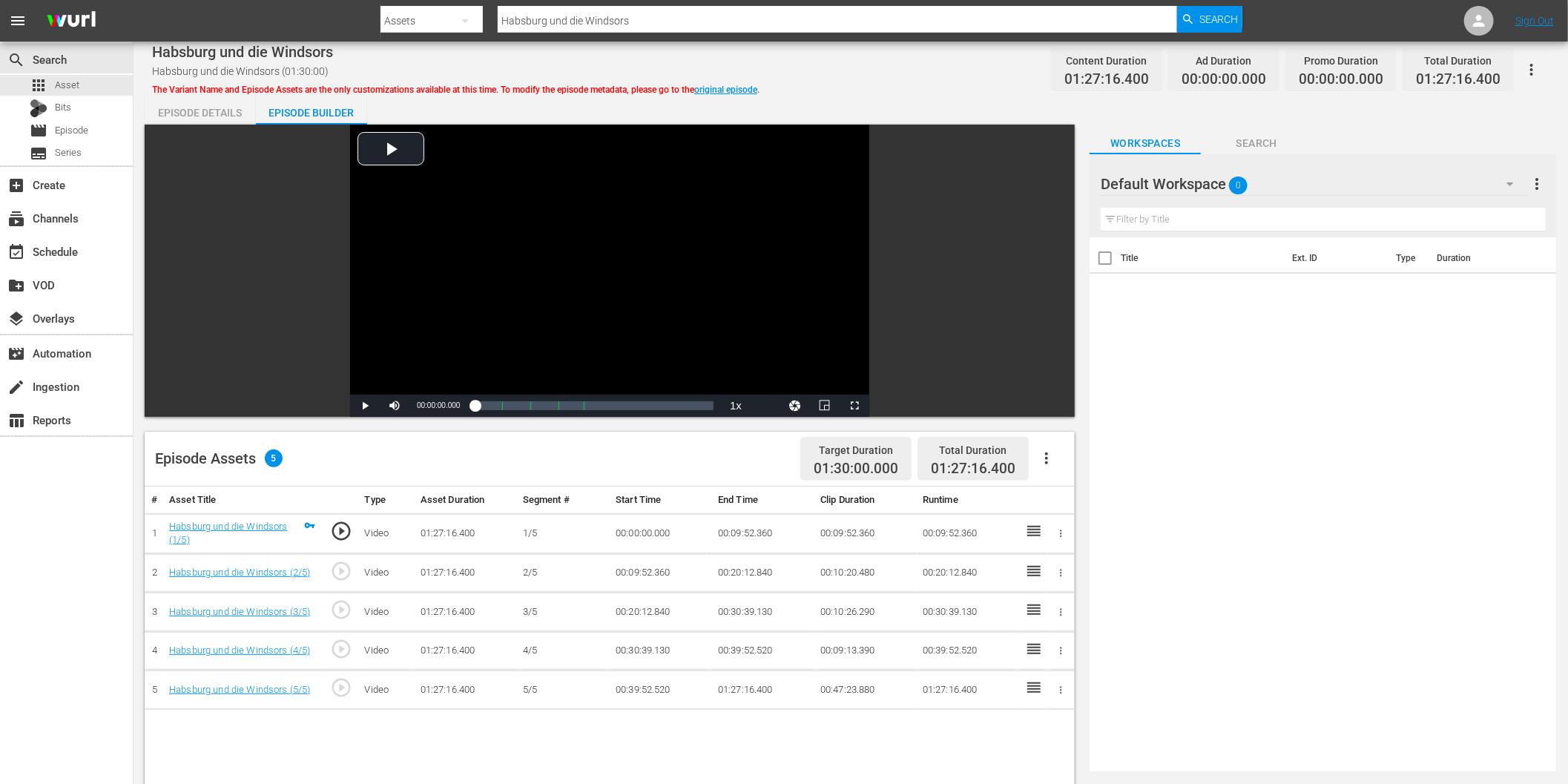
click at [1047, 459] on icon "button" at bounding box center [1046, 459] width 3 height 12
click at [650, 451] on div "Episode Assets 5 Target Duration 01:30:00.000 Total Duration 01:27:16.400" at bounding box center [610, 460] width 930 height 55
click at [692, 17] on input "Habsburg und die Windsors" at bounding box center [837, 21] width 680 height 35
click at [458, 18] on icon "button" at bounding box center [465, 21] width 18 height 18
click at [435, 109] on div "Episodes" at bounding box center [428, 110] width 60 height 24
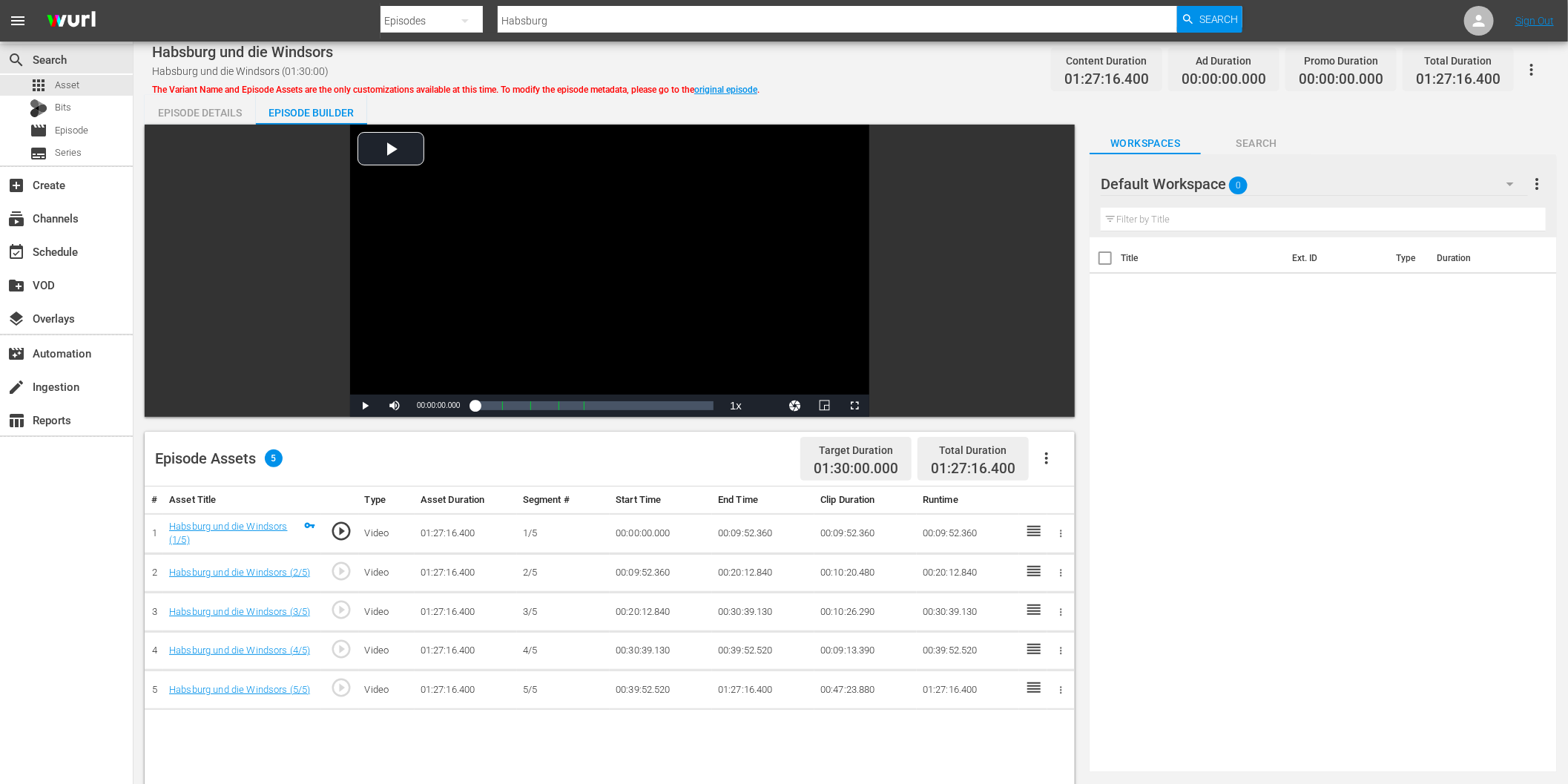
click at [606, 25] on input "Habsburg" at bounding box center [837, 21] width 680 height 35
type input "Habsburg und die Windsors"
click at [1211, 20] on span "Search" at bounding box center [1219, 19] width 39 height 26
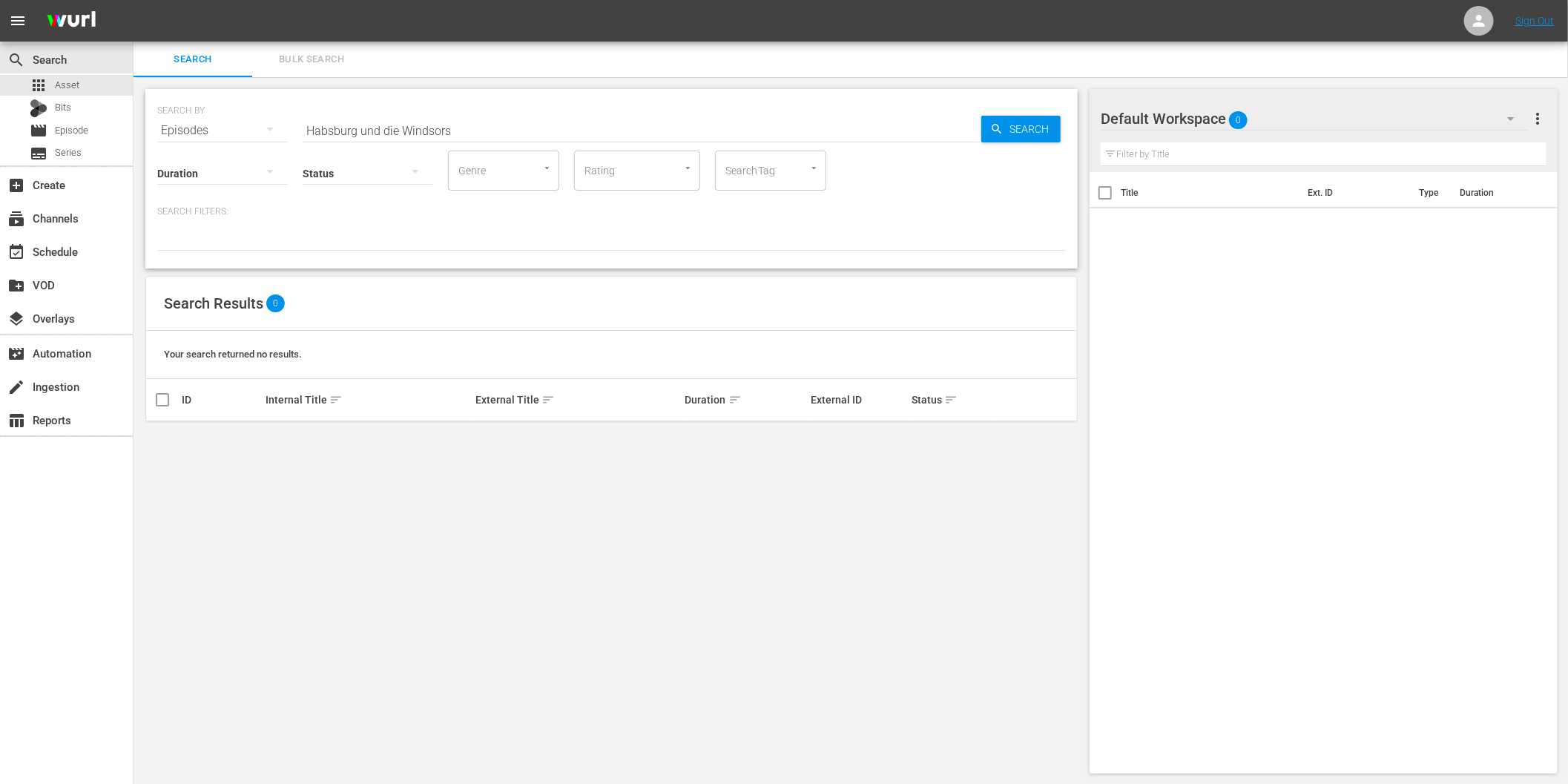
click at [319, 603] on div "SEARCH BY Search By Episodes Search ID, Title, Description, Keywords, or Catego…" at bounding box center [611, 431] width 956 height 709
